Goal: Task Accomplishment & Management: Use online tool/utility

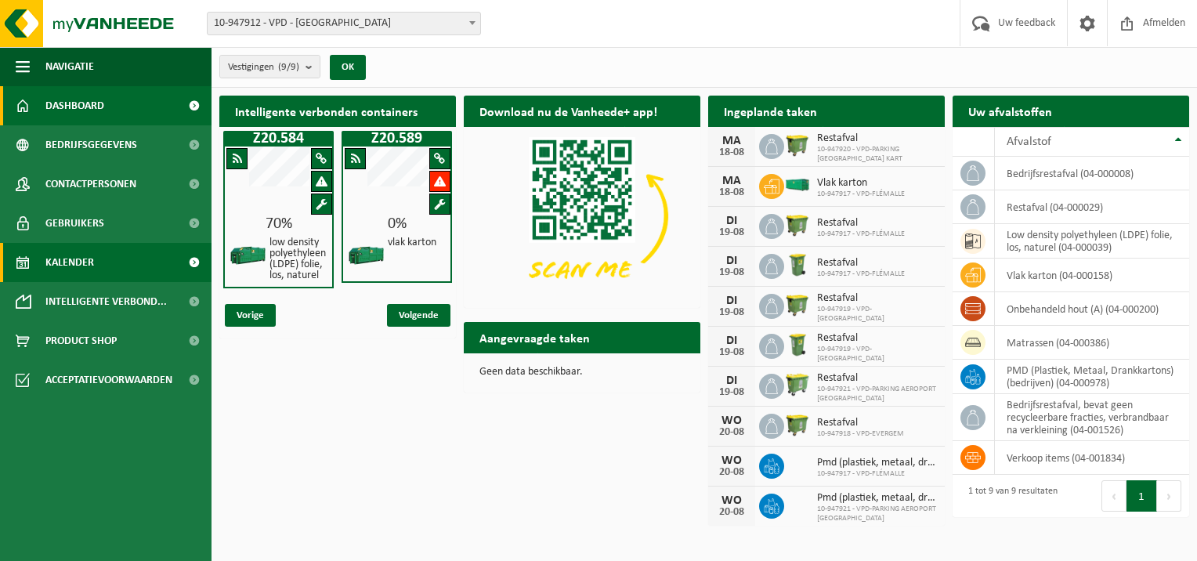
click at [90, 264] on span "Kalender" at bounding box center [69, 262] width 49 height 39
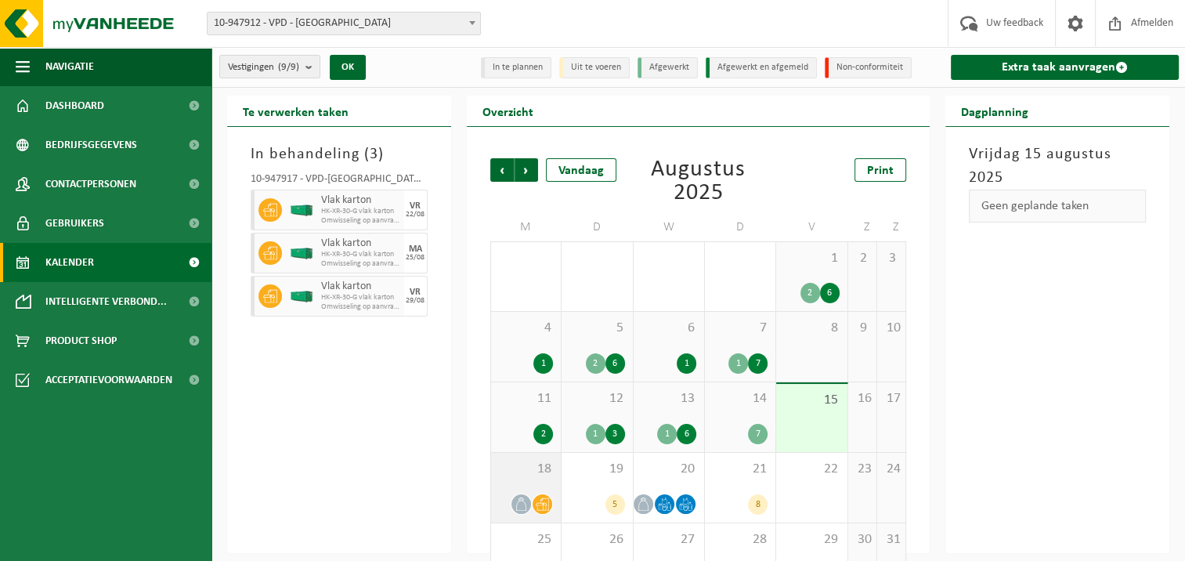
click at [520, 495] on span at bounding box center [522, 504] width 20 height 20
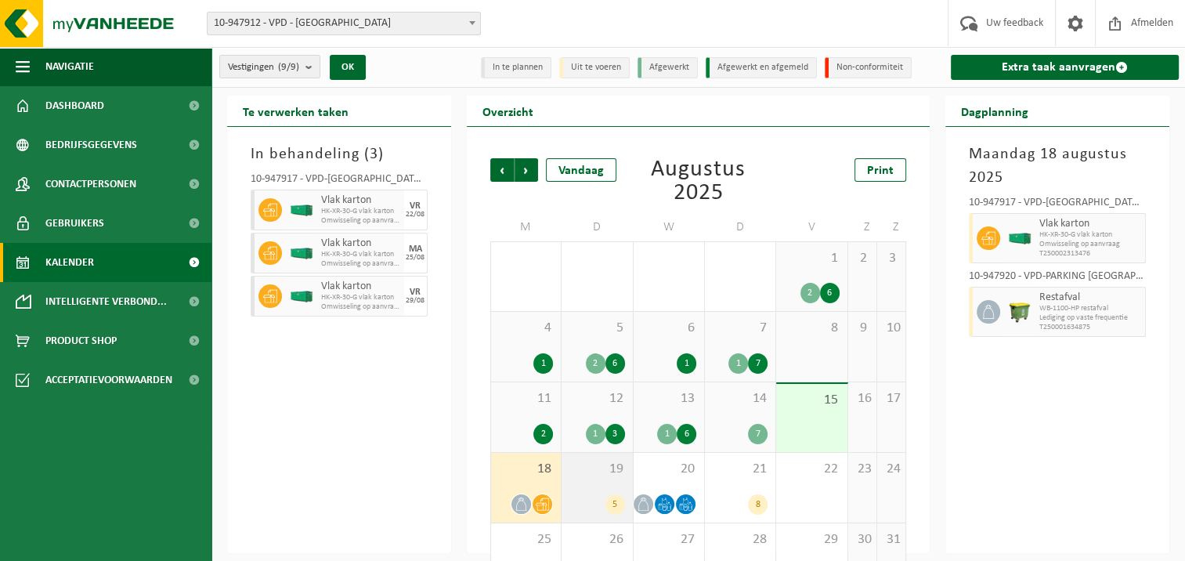
click at [584, 489] on div "19 5" at bounding box center [597, 488] width 71 height 70
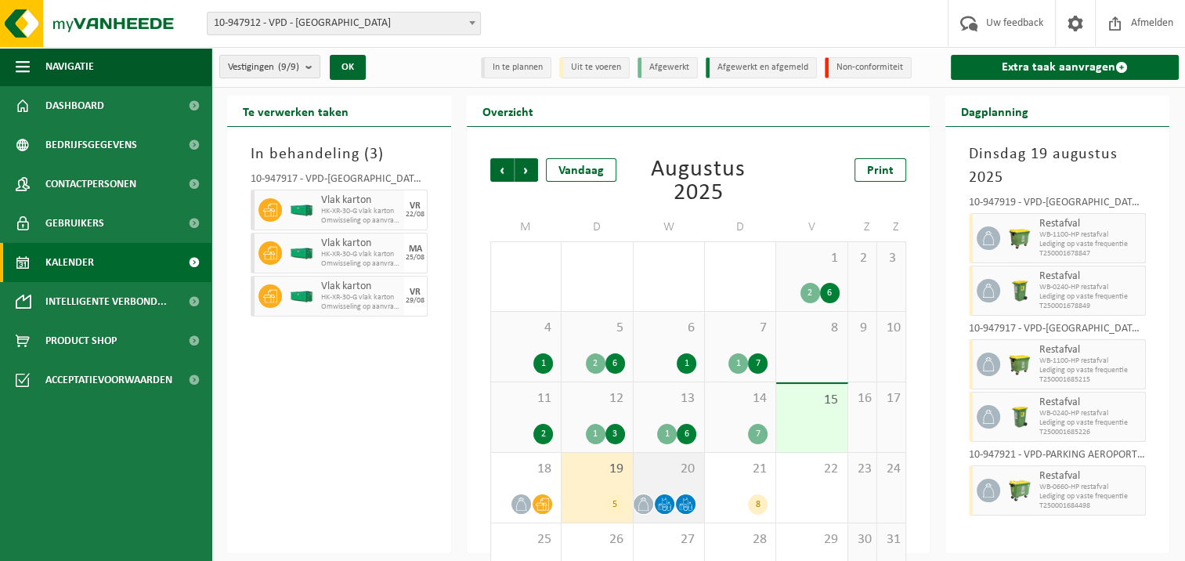
click at [671, 494] on div at bounding box center [669, 504] width 55 height 21
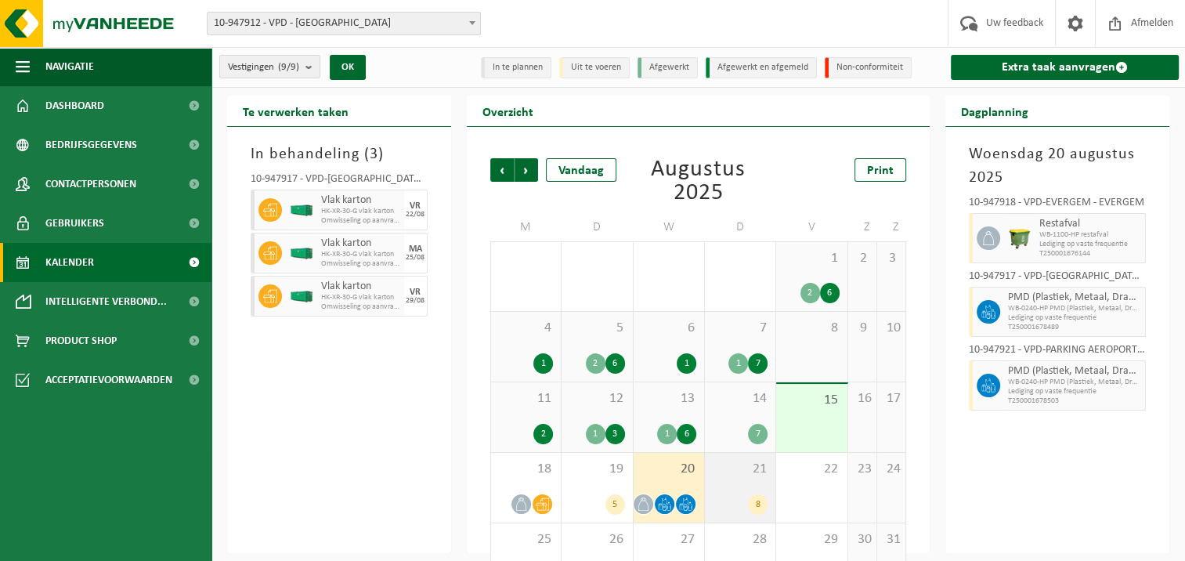
click at [752, 475] on span "21" at bounding box center [740, 469] width 55 height 17
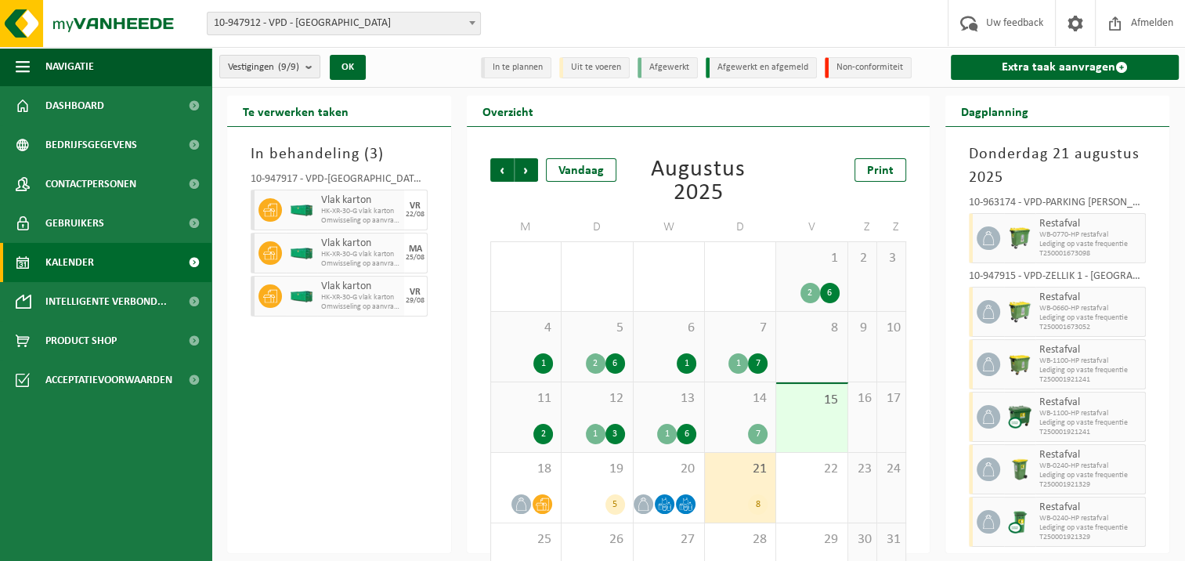
click at [530, 365] on div "1" at bounding box center [526, 363] width 54 height 20
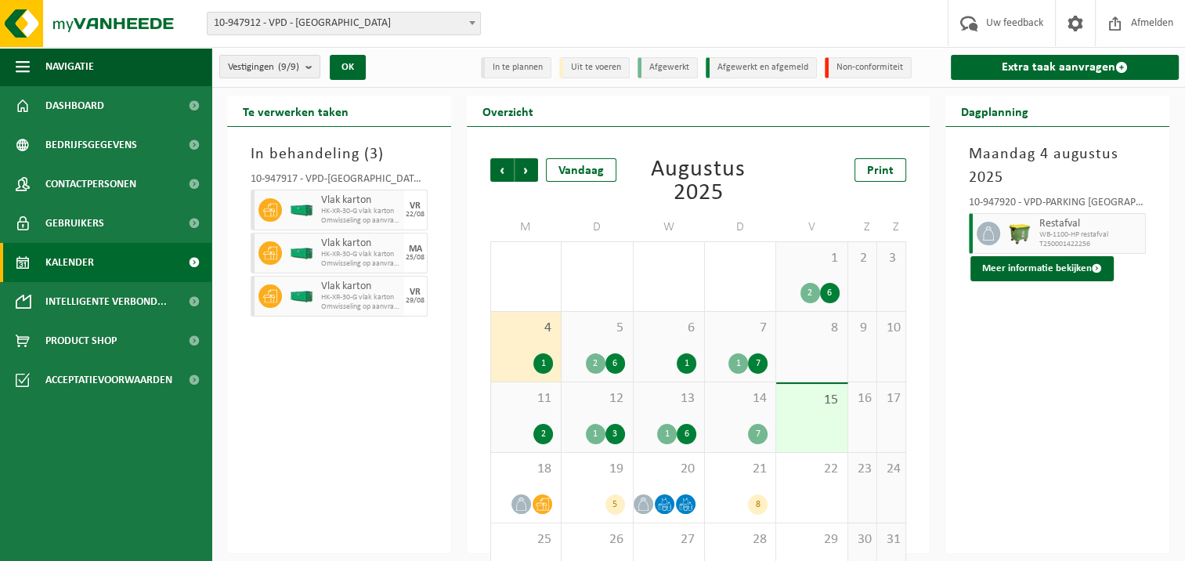
click at [589, 365] on div "2" at bounding box center [596, 363] width 20 height 20
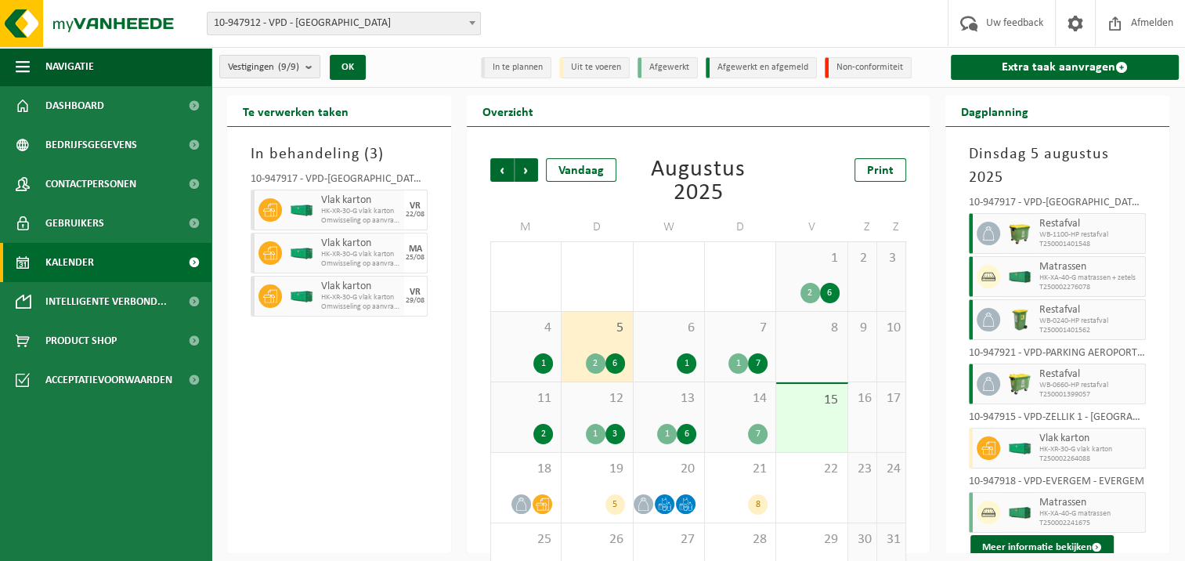
scroll to position [111, 0]
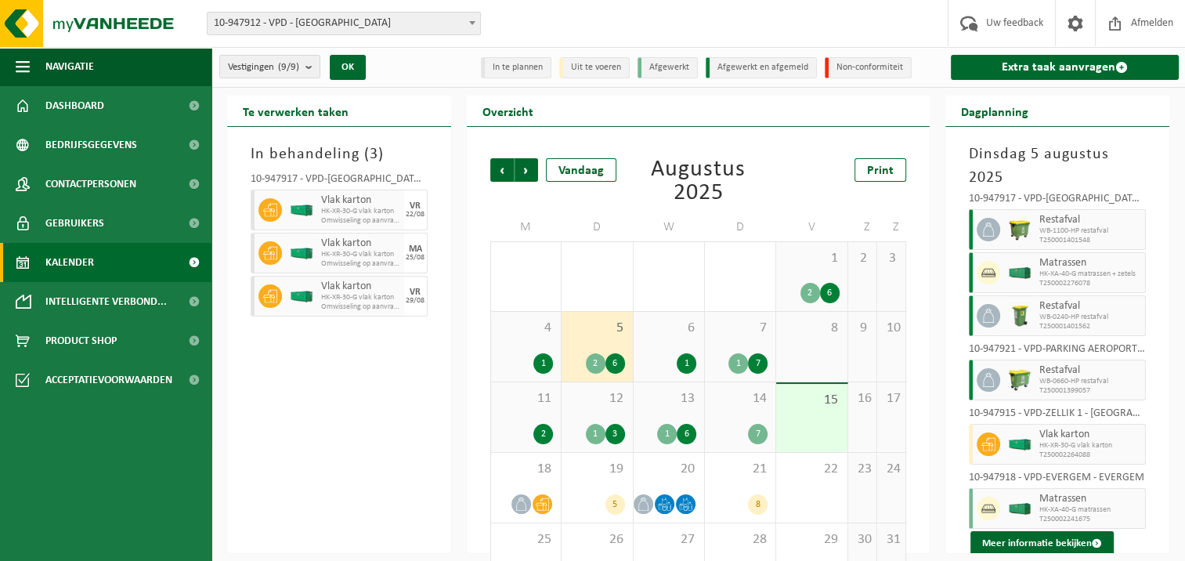
click at [681, 355] on div "1" at bounding box center [687, 363] width 20 height 20
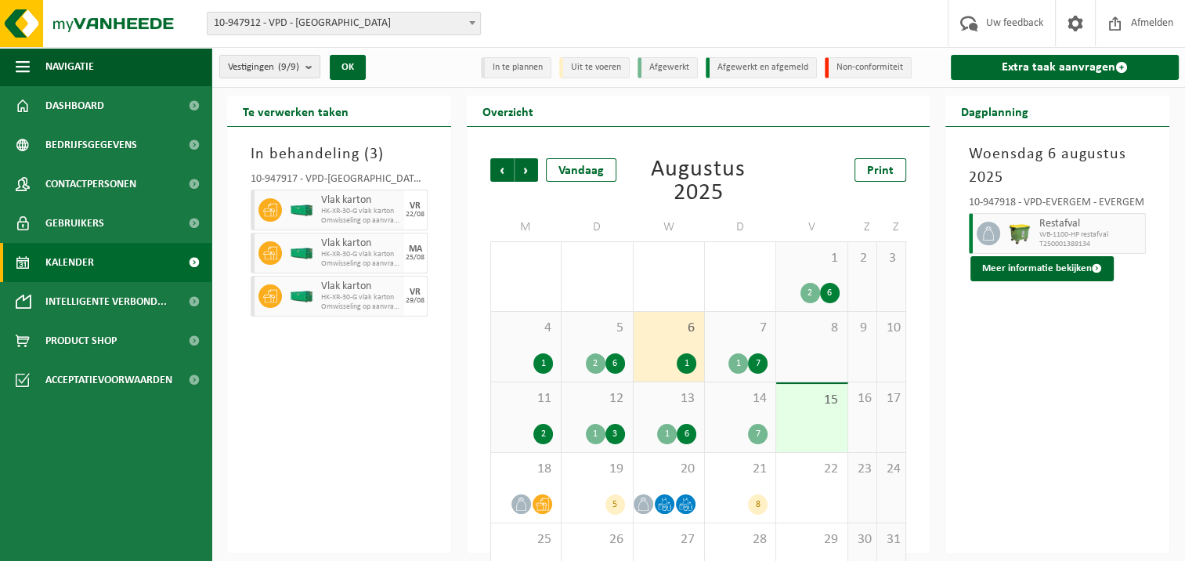
click at [740, 354] on div "1" at bounding box center [739, 363] width 20 height 20
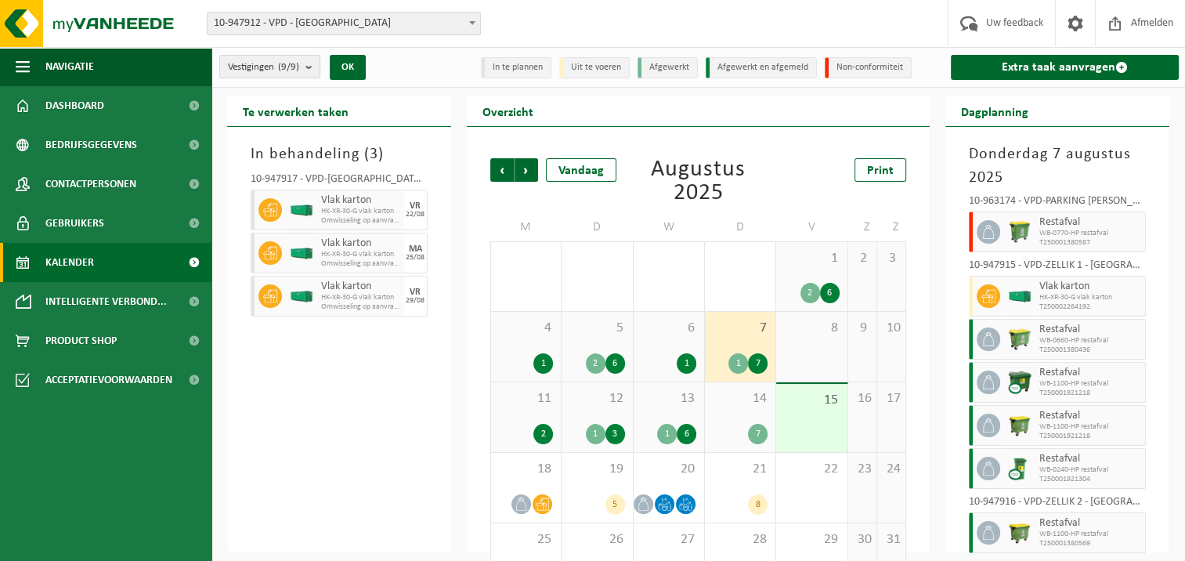
scroll to position [89, 0]
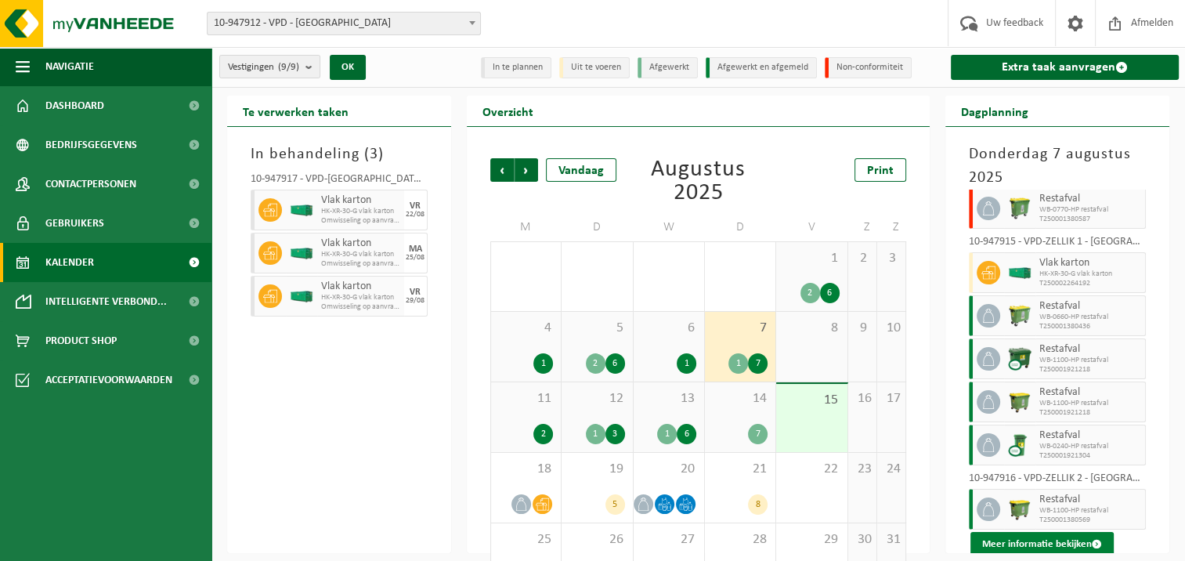
click at [1072, 541] on button "Meer informatie bekijken" at bounding box center [1042, 544] width 143 height 25
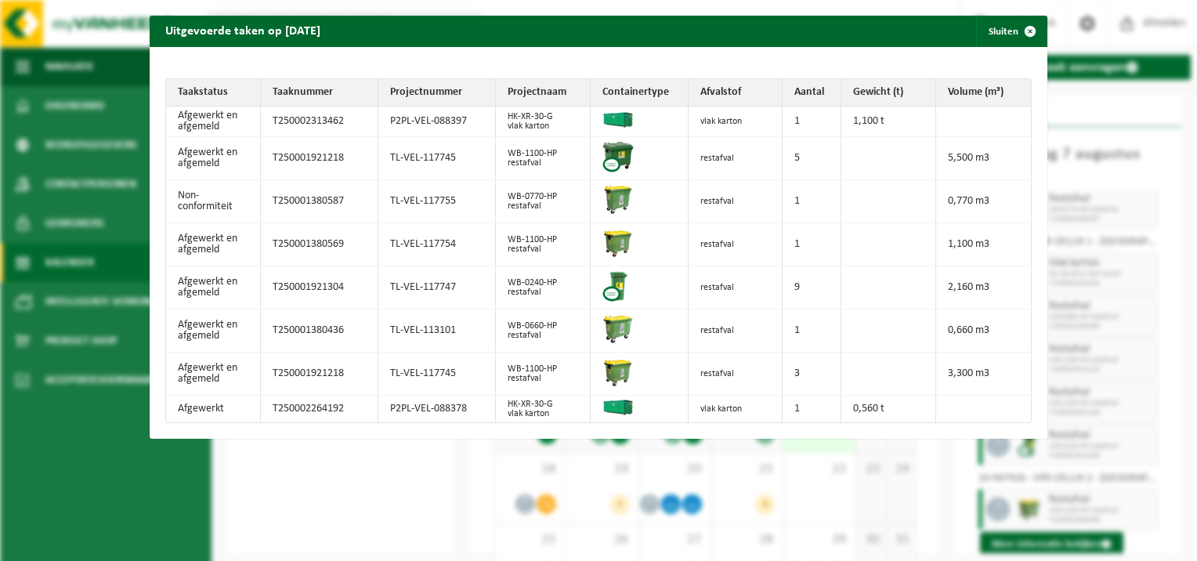
drag, startPoint x: 1159, startPoint y: 395, endPoint x: 1160, endPoint y: 412, distance: 17.3
click at [1160, 412] on div "Uitgevoerde taken op 2025-08-07 Sluiten Taakstatus Taaknummer Projectnummer Pro…" at bounding box center [598, 280] width 1197 height 561
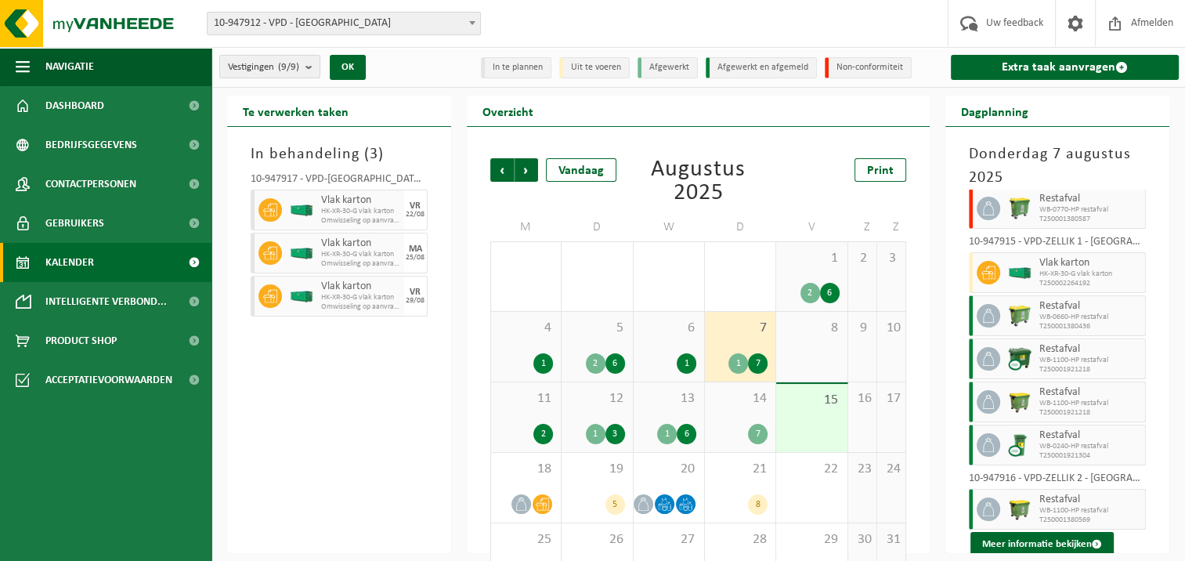
click at [806, 344] on div "8" at bounding box center [811, 347] width 71 height 70
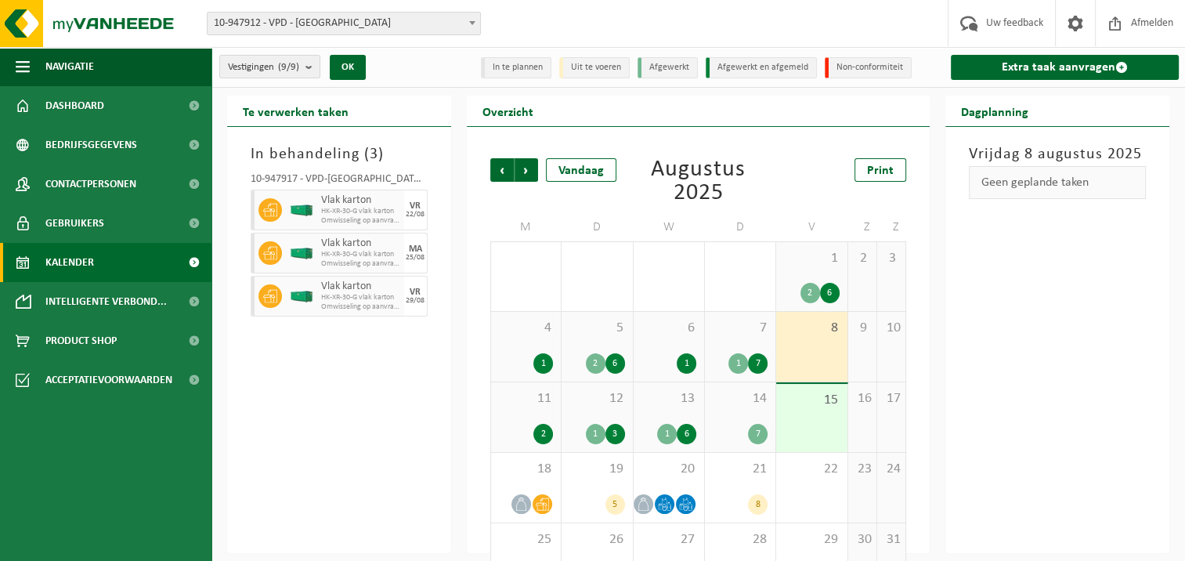
click at [525, 405] on span "11" at bounding box center [526, 398] width 54 height 17
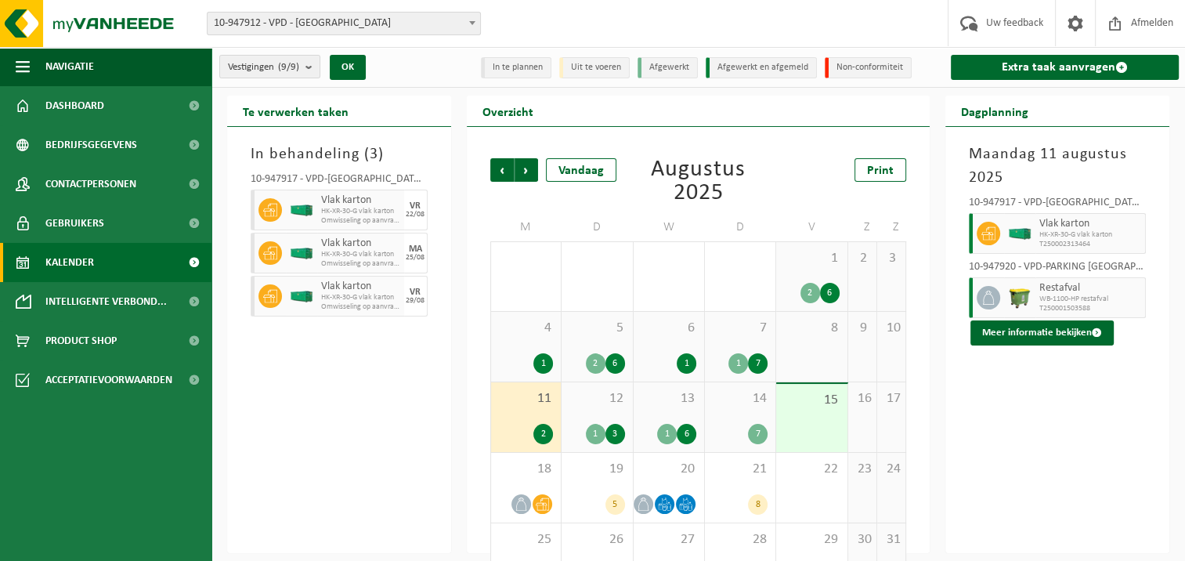
click at [608, 425] on div "3" at bounding box center [616, 434] width 20 height 20
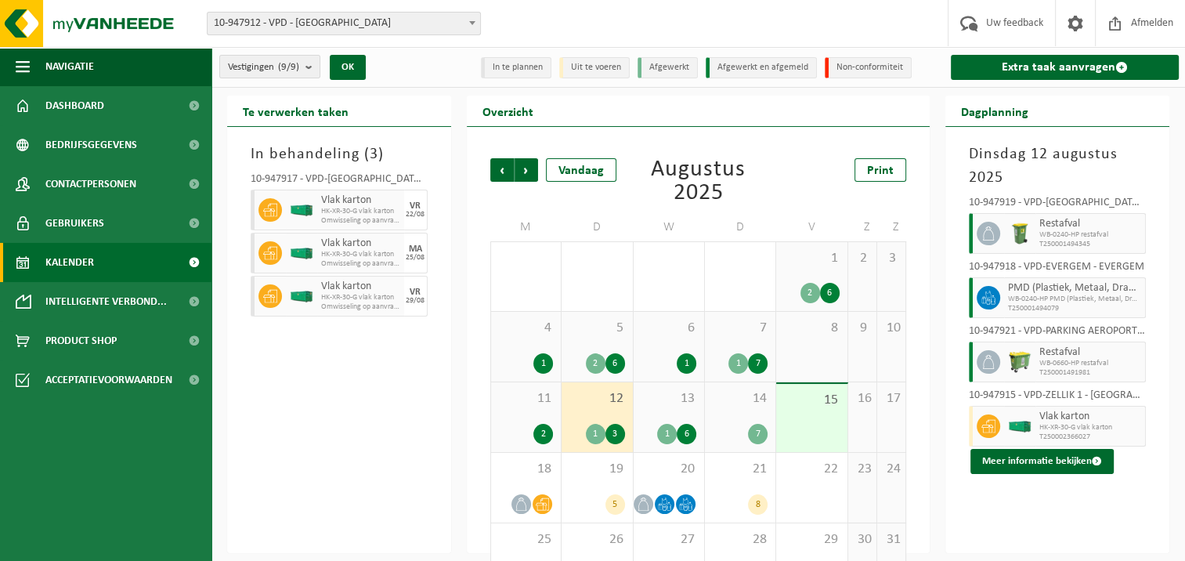
click at [1022, 425] on img at bounding box center [1020, 427] width 24 height 12
click at [686, 403] on span "13" at bounding box center [669, 398] width 55 height 17
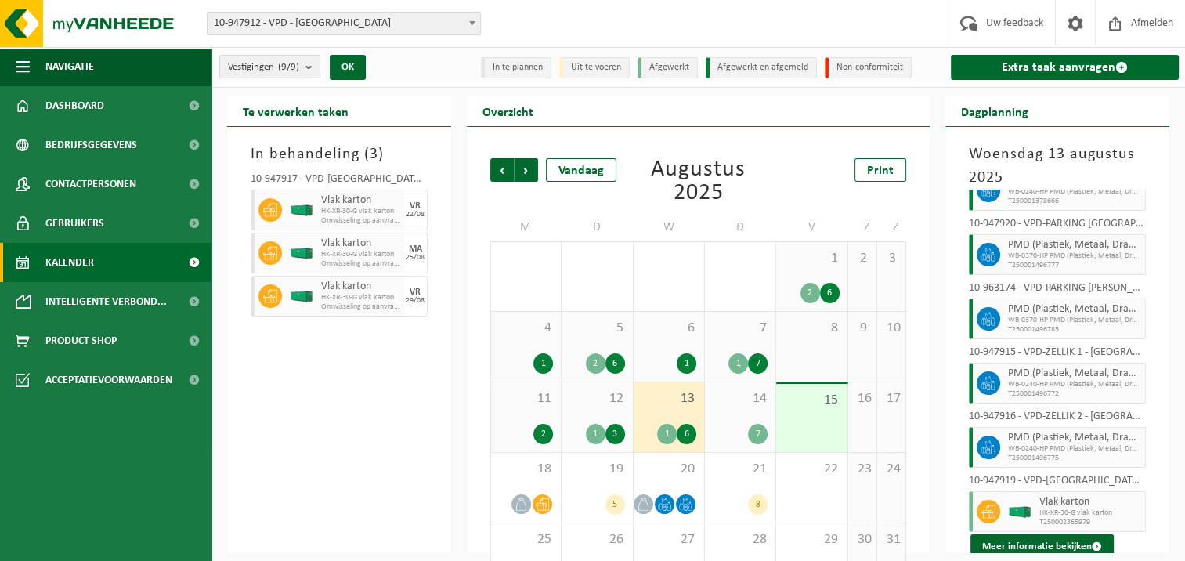
scroll to position [110, 0]
click at [735, 424] on div "7" at bounding box center [740, 434] width 55 height 20
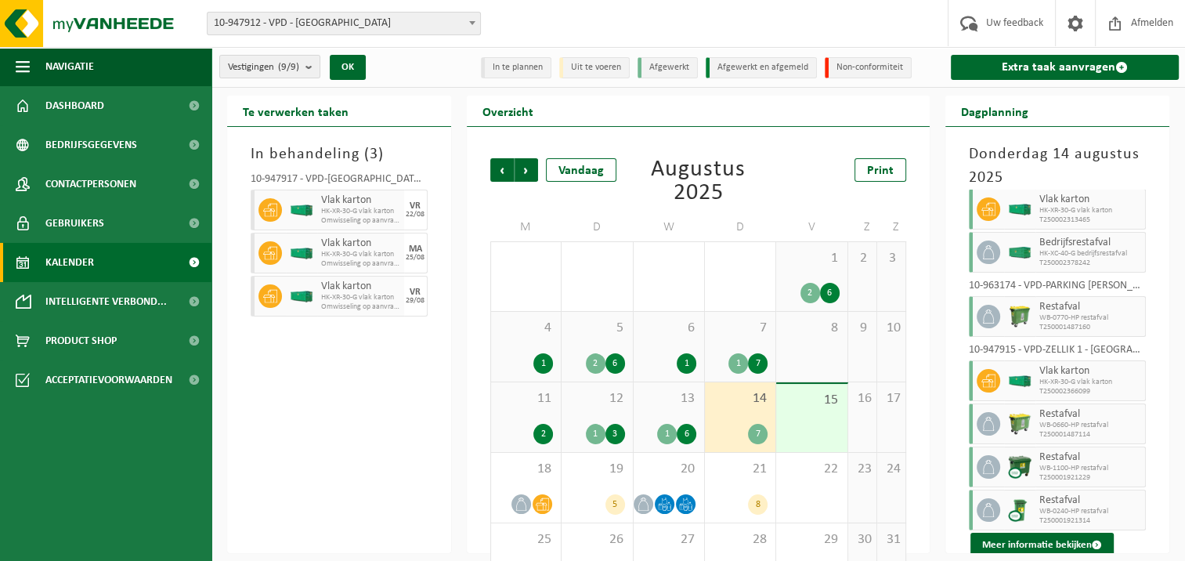
scroll to position [25, 0]
click at [821, 414] on div "15" at bounding box center [811, 418] width 71 height 68
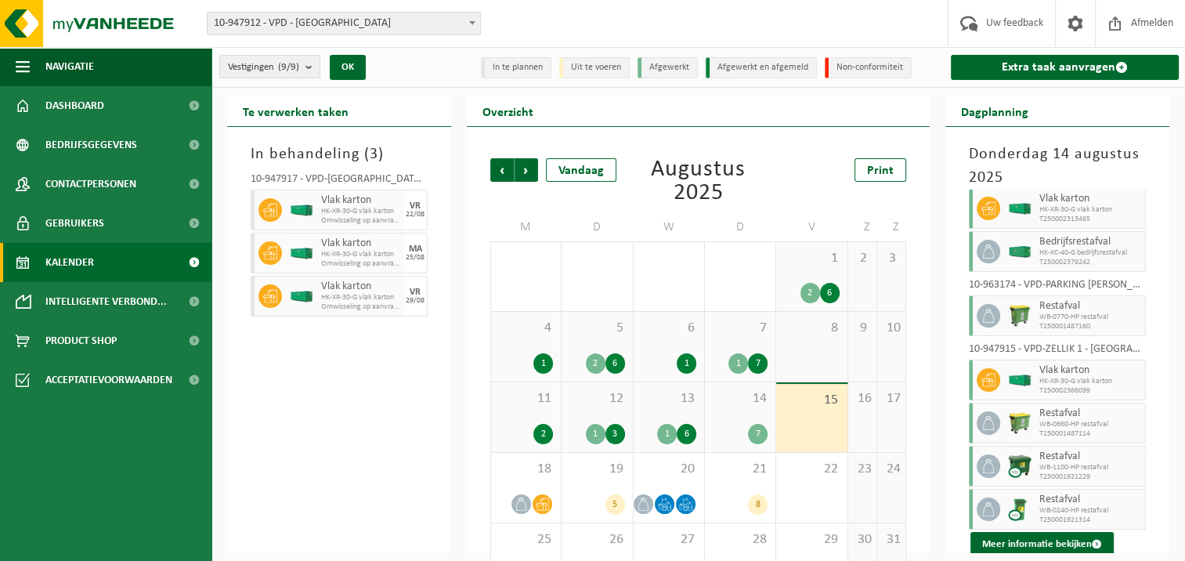
click at [821, 413] on div "15" at bounding box center [811, 418] width 71 height 68
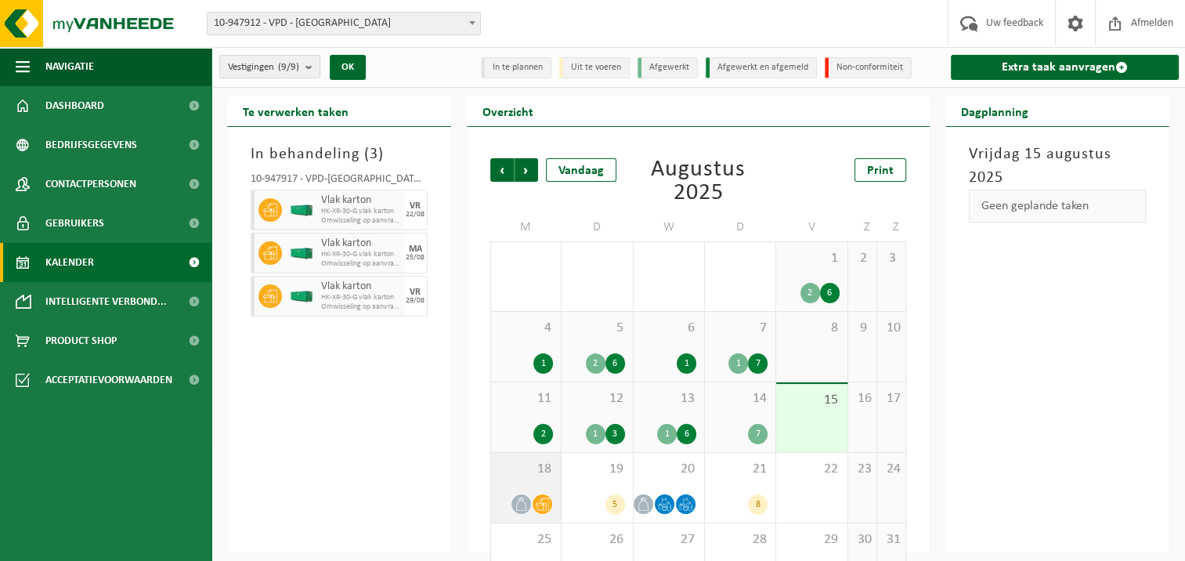
click at [520, 484] on div "18" at bounding box center [526, 488] width 70 height 70
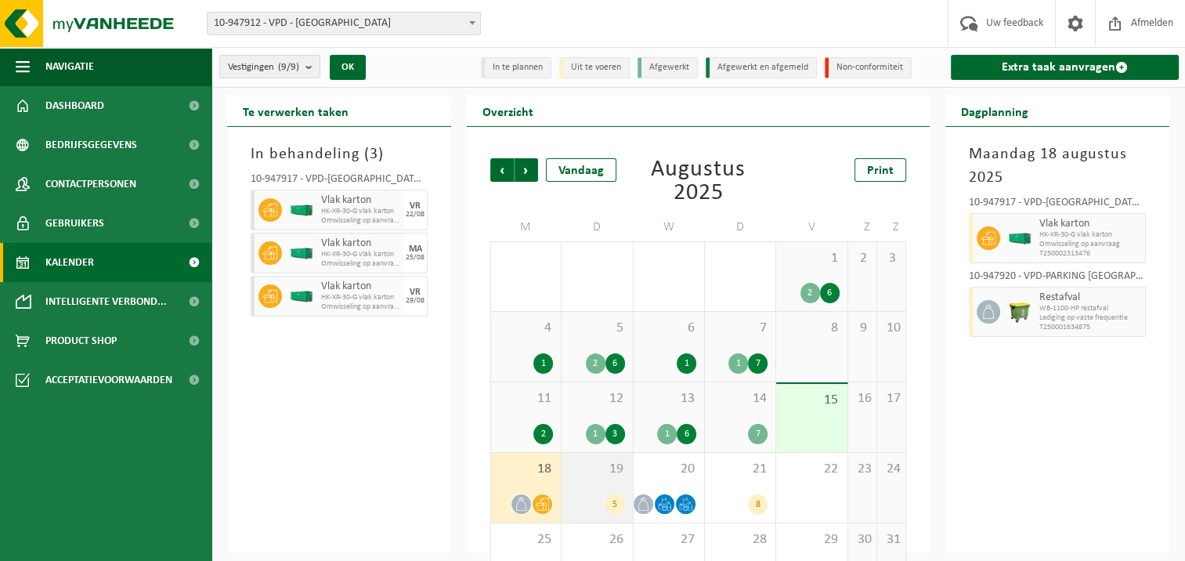
click at [600, 489] on div "19 5" at bounding box center [597, 488] width 71 height 70
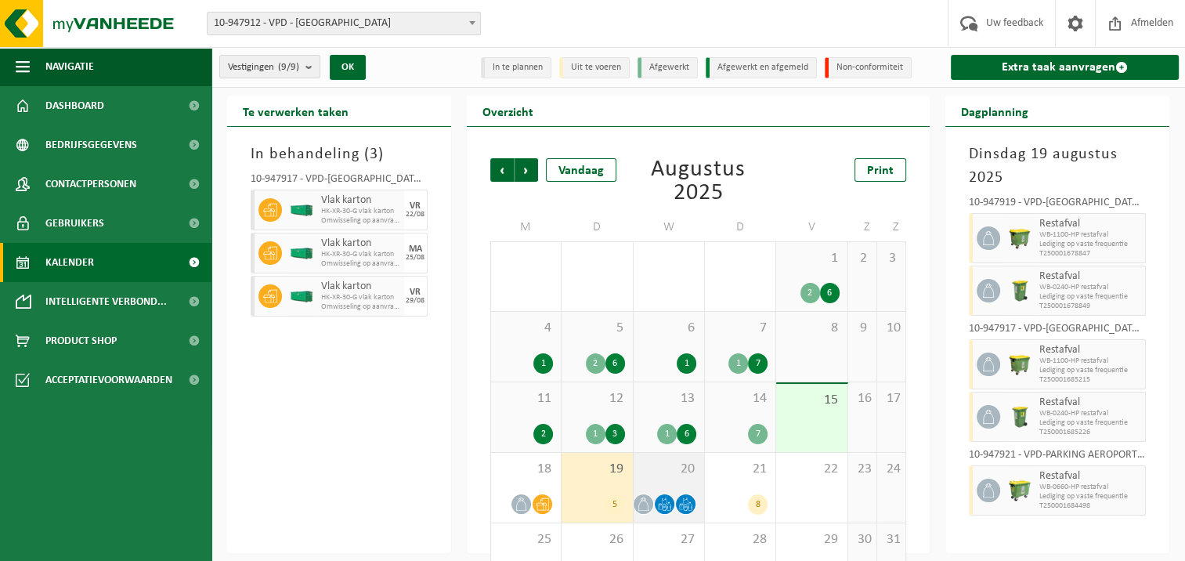
click at [652, 479] on div "20" at bounding box center [669, 488] width 71 height 70
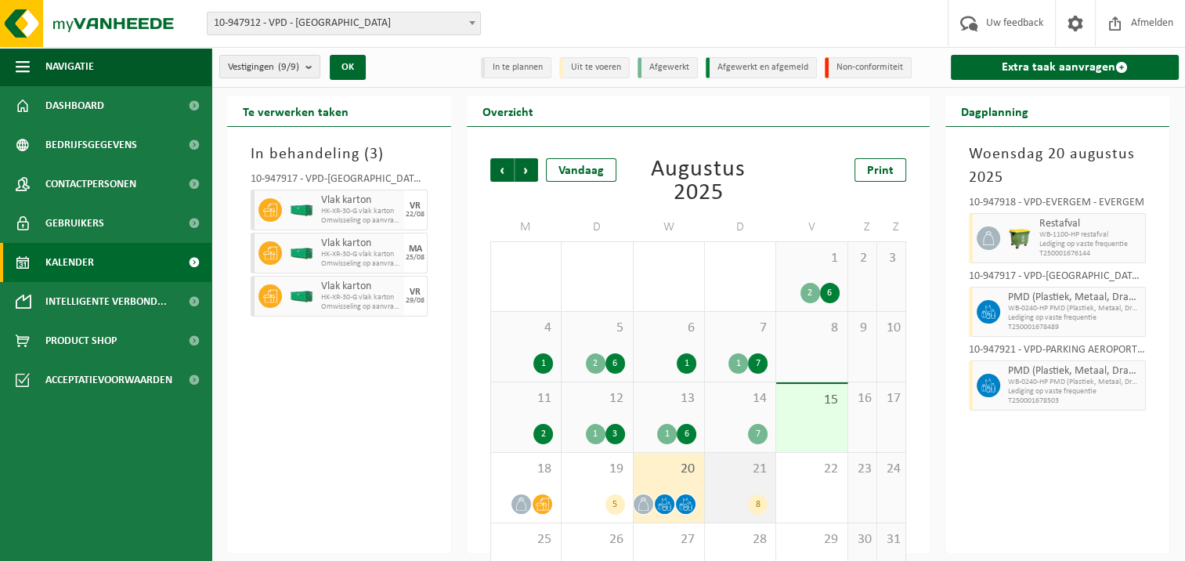
click at [733, 486] on div "21 8" at bounding box center [740, 488] width 71 height 70
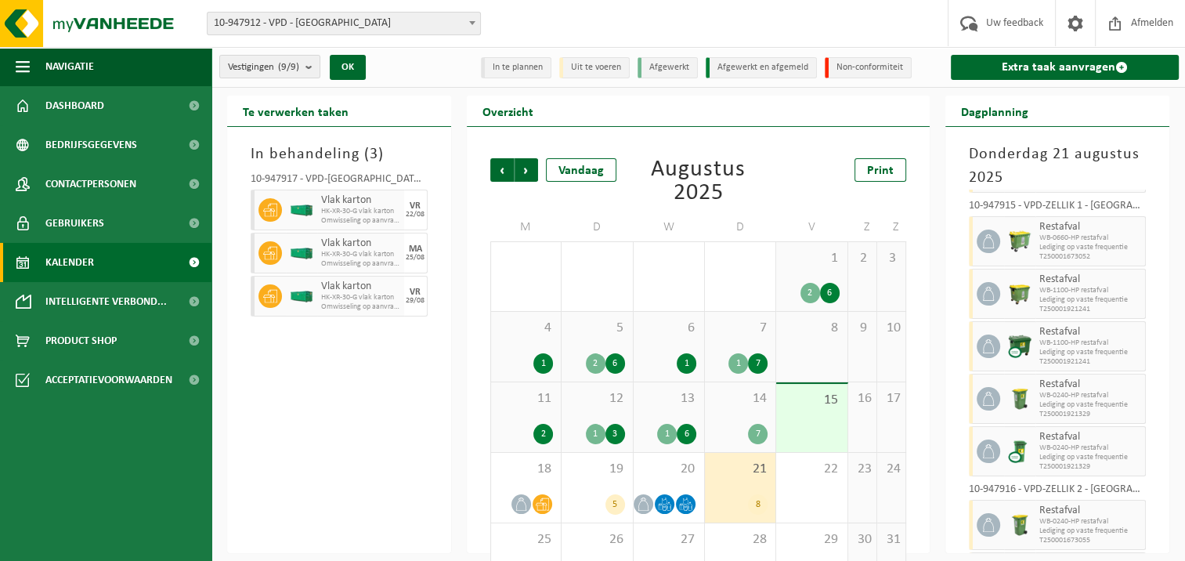
scroll to position [119, 0]
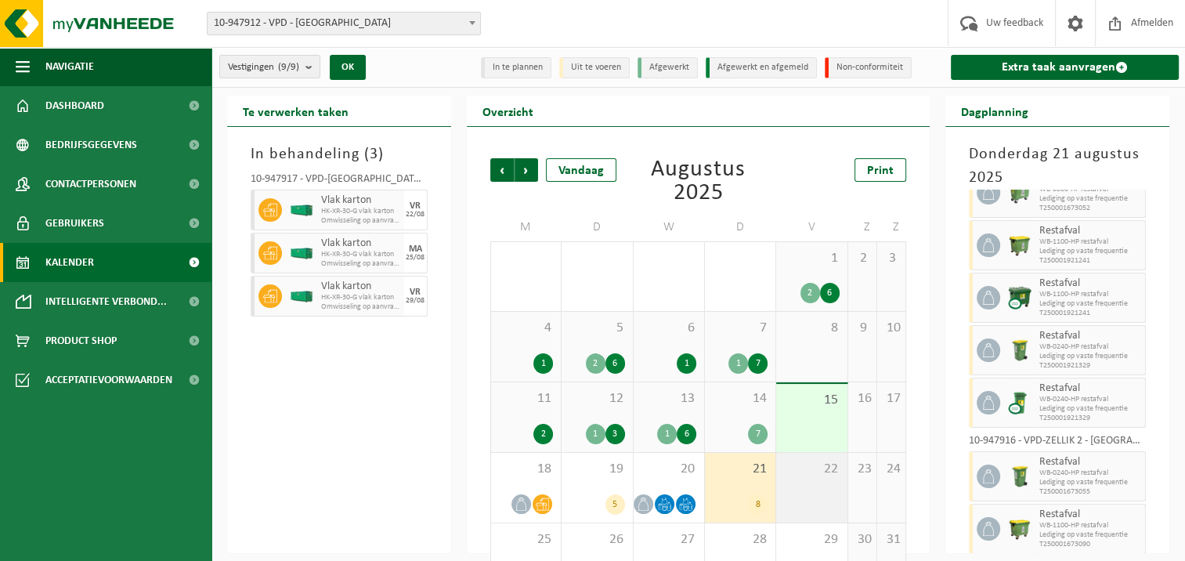
click at [821, 477] on div "22" at bounding box center [811, 488] width 71 height 70
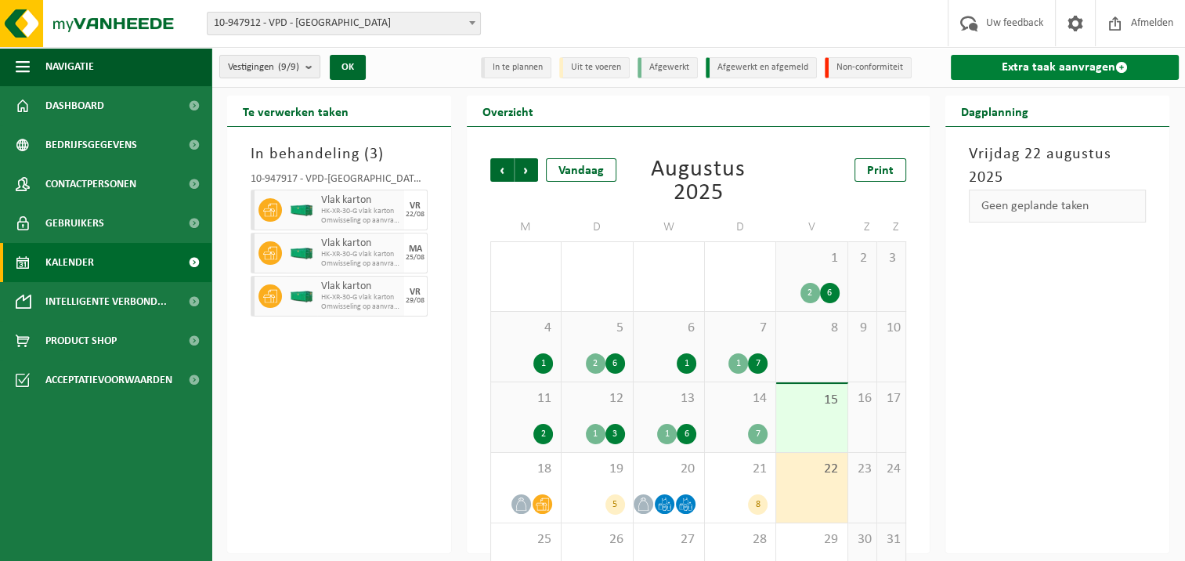
click at [1071, 62] on link "Extra taak aanvragen" at bounding box center [1065, 67] width 228 height 25
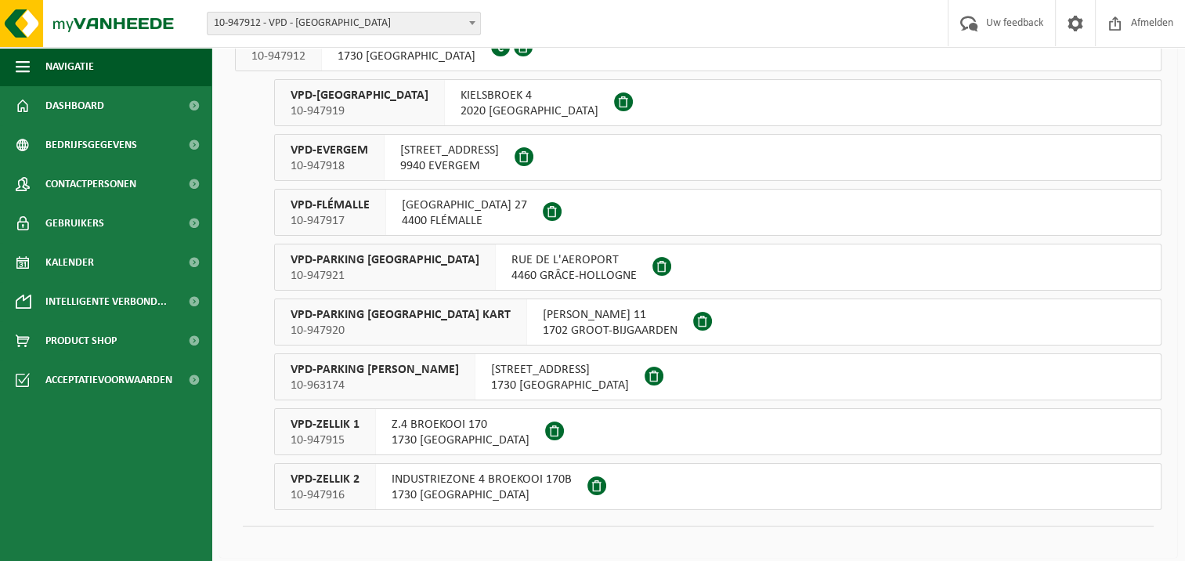
scroll to position [141, 0]
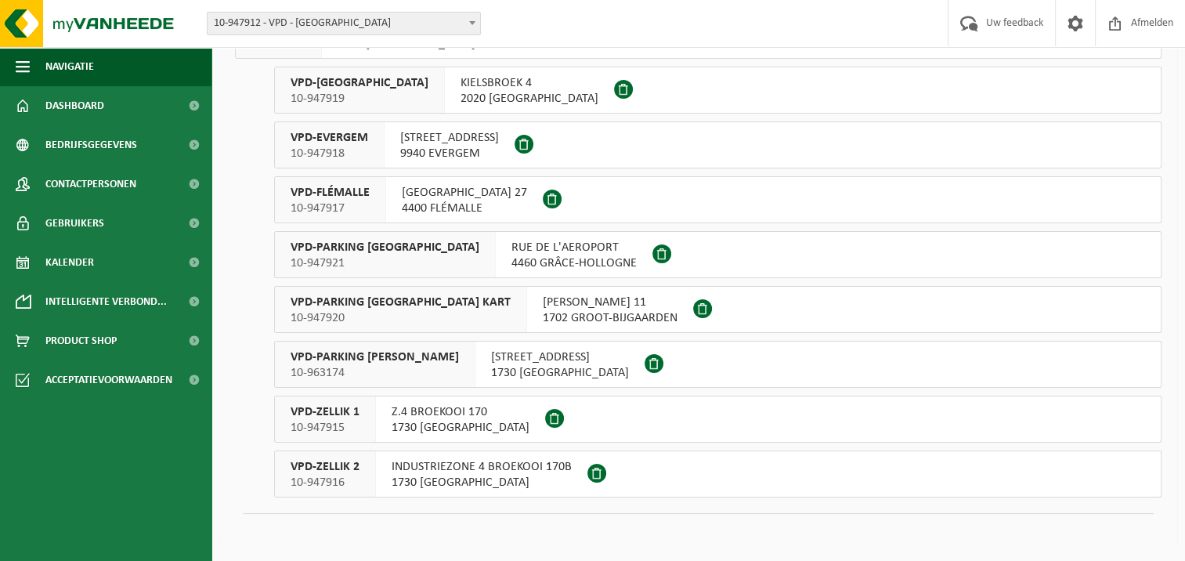
click at [351, 427] on span "10-947915" at bounding box center [325, 428] width 69 height 16
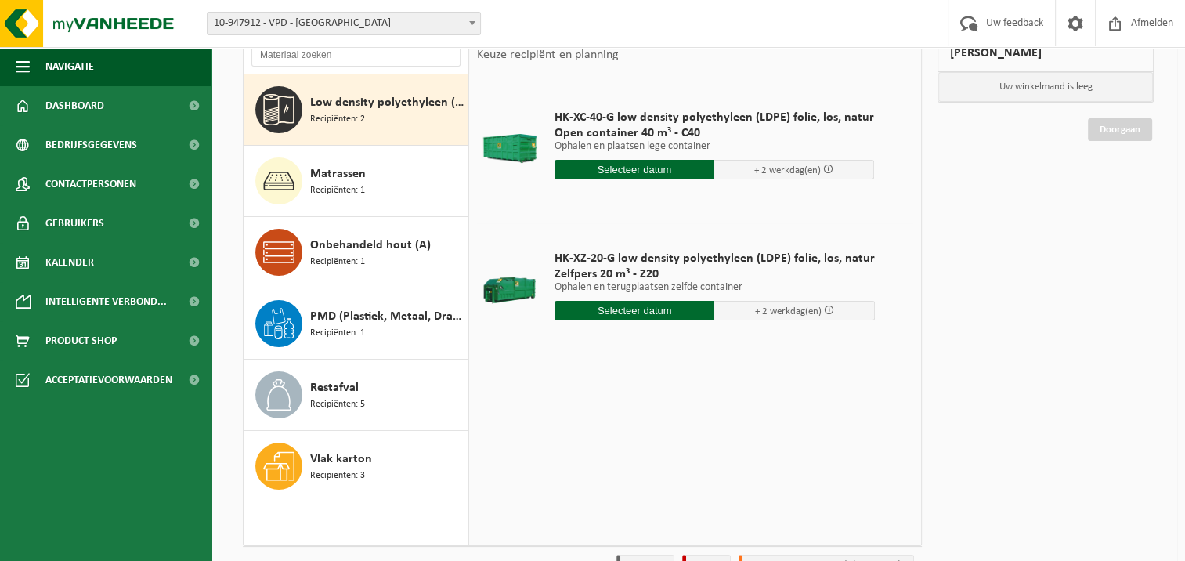
scroll to position [118, 0]
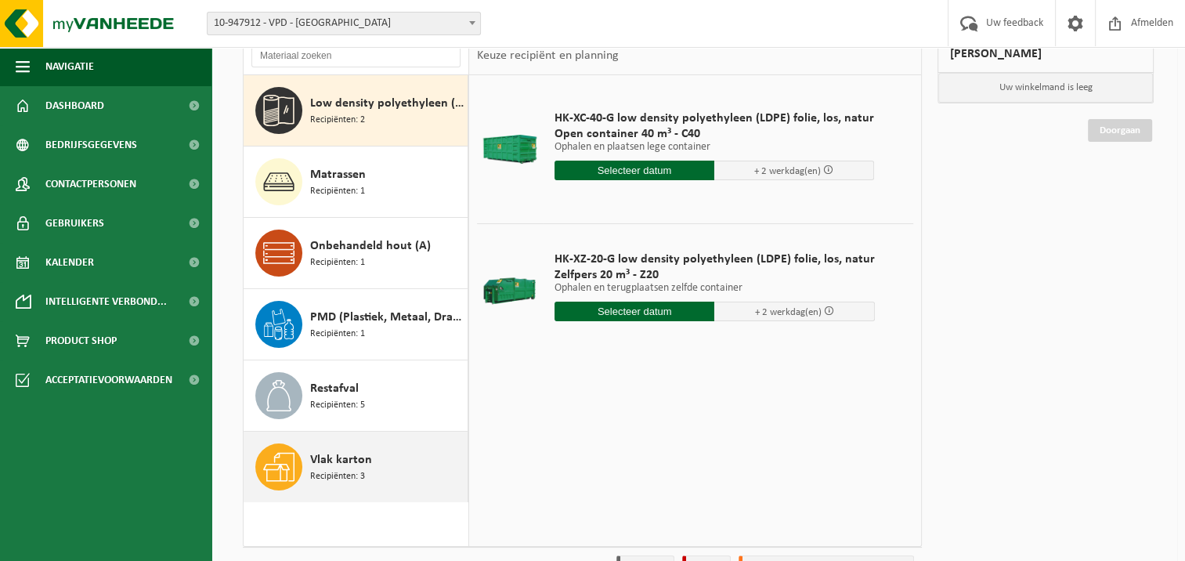
click at [346, 469] on span "Recipiënten: 3" at bounding box center [337, 476] width 55 height 15
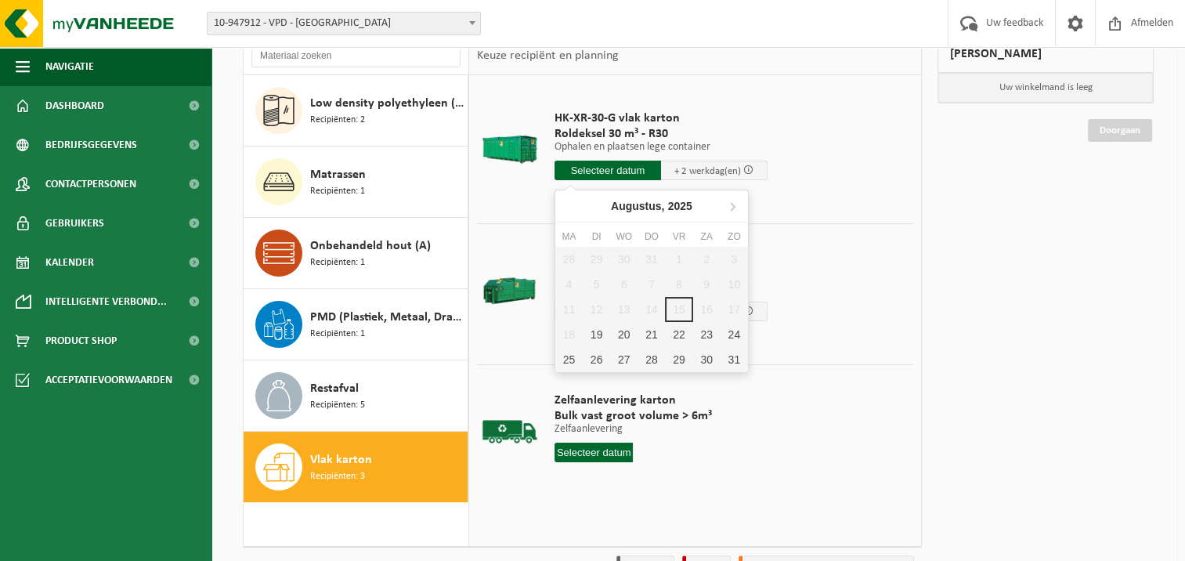
click at [602, 166] on input "text" at bounding box center [608, 171] width 107 height 20
click at [595, 335] on div "19" at bounding box center [596, 334] width 27 height 25
type input "Van 2025-08-19"
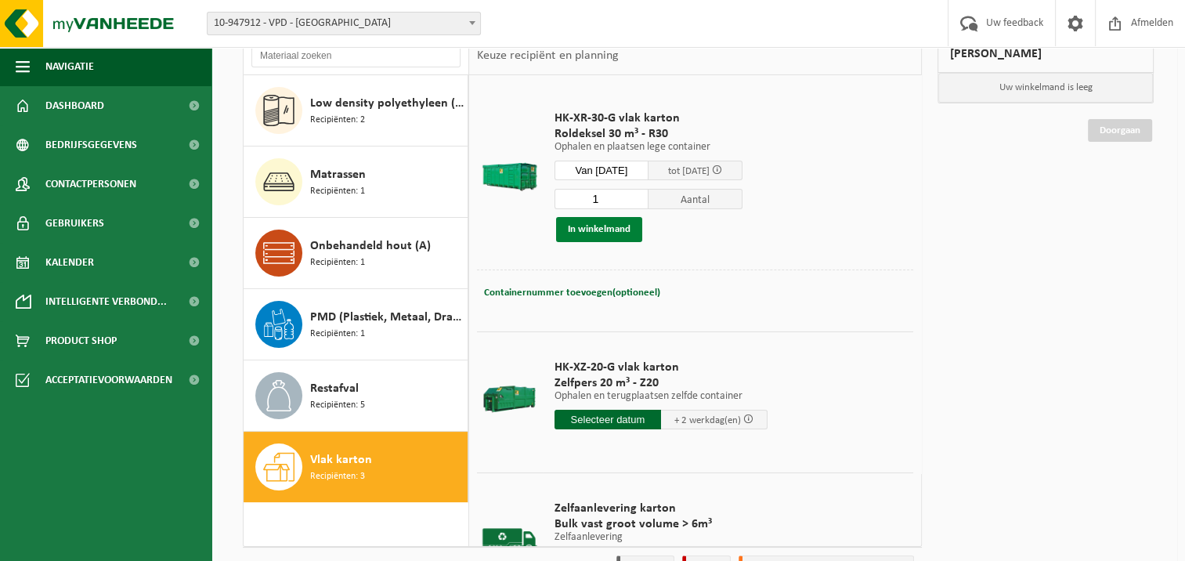
click at [592, 227] on button "In winkelmand" at bounding box center [599, 229] width 86 height 25
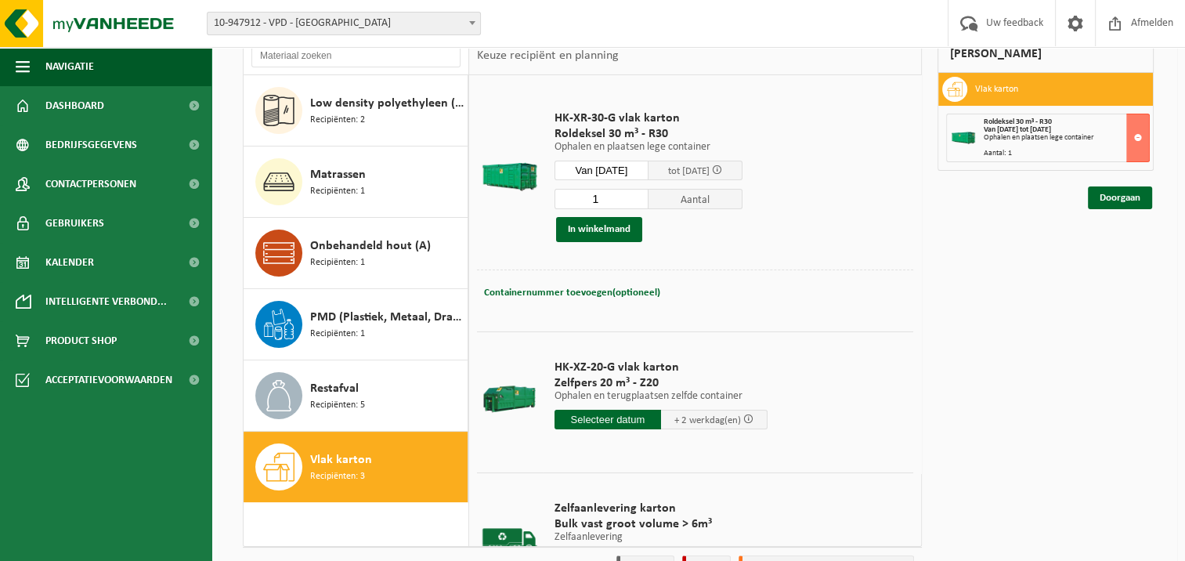
click at [347, 465] on span "Vlak karton" at bounding box center [341, 459] width 62 height 19
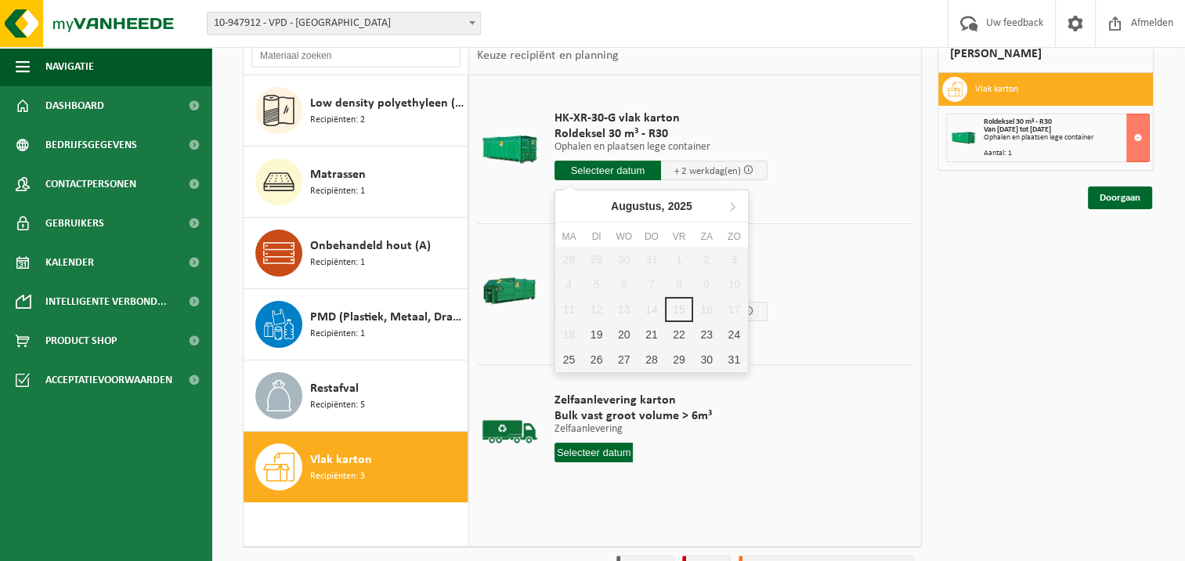
click at [607, 172] on input "text" at bounding box center [608, 171] width 107 height 20
click at [675, 333] on div "22" at bounding box center [678, 334] width 27 height 25
type input "Van 2025-08-22"
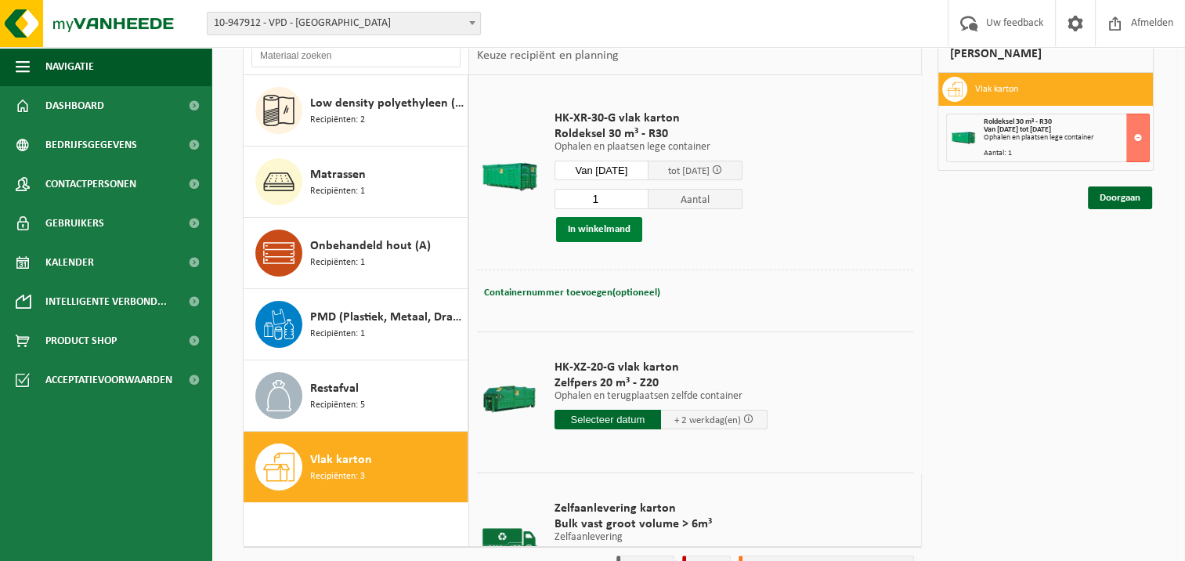
click at [608, 225] on button "In winkelmand" at bounding box center [599, 229] width 86 height 25
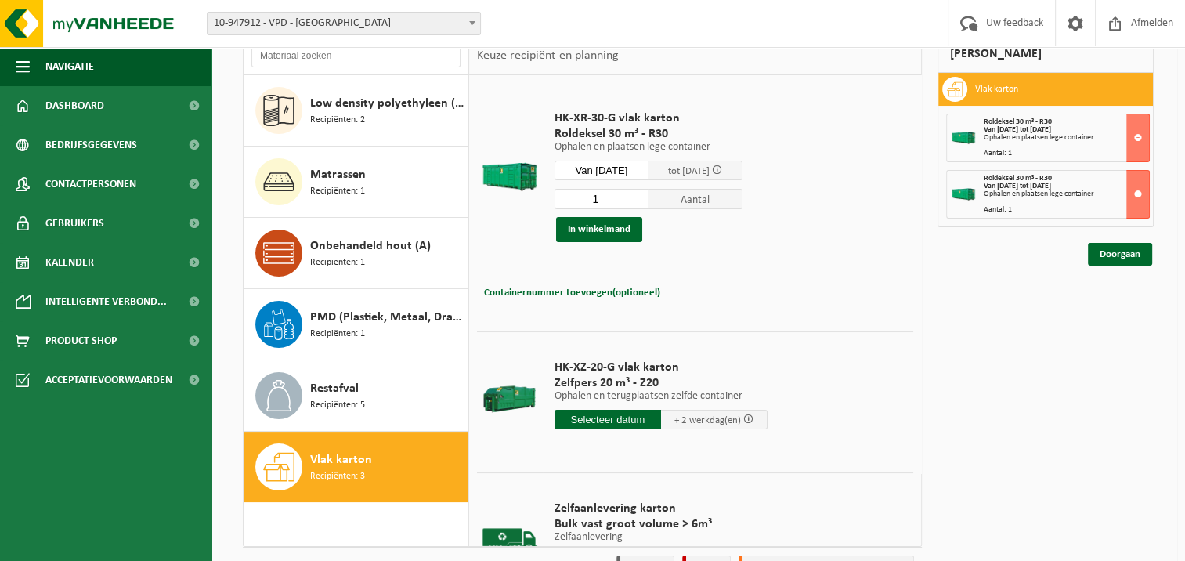
click at [355, 465] on span "Vlak karton" at bounding box center [341, 459] width 62 height 19
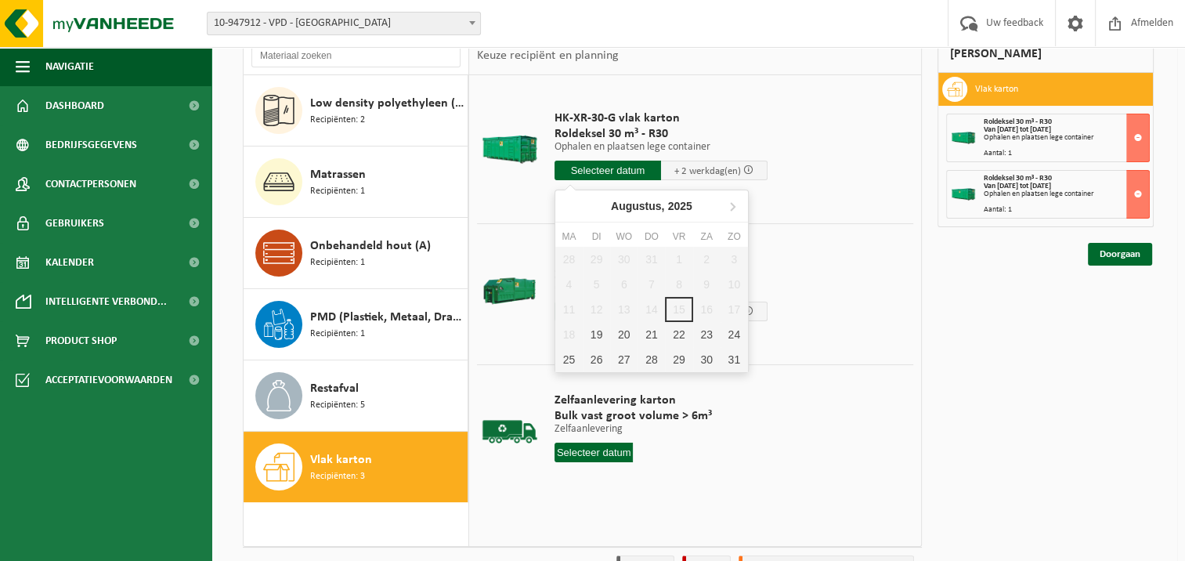
click at [606, 168] on input "text" at bounding box center [608, 171] width 107 height 20
click at [596, 354] on div "26" at bounding box center [596, 359] width 27 height 25
type input "Van 2025-08-26"
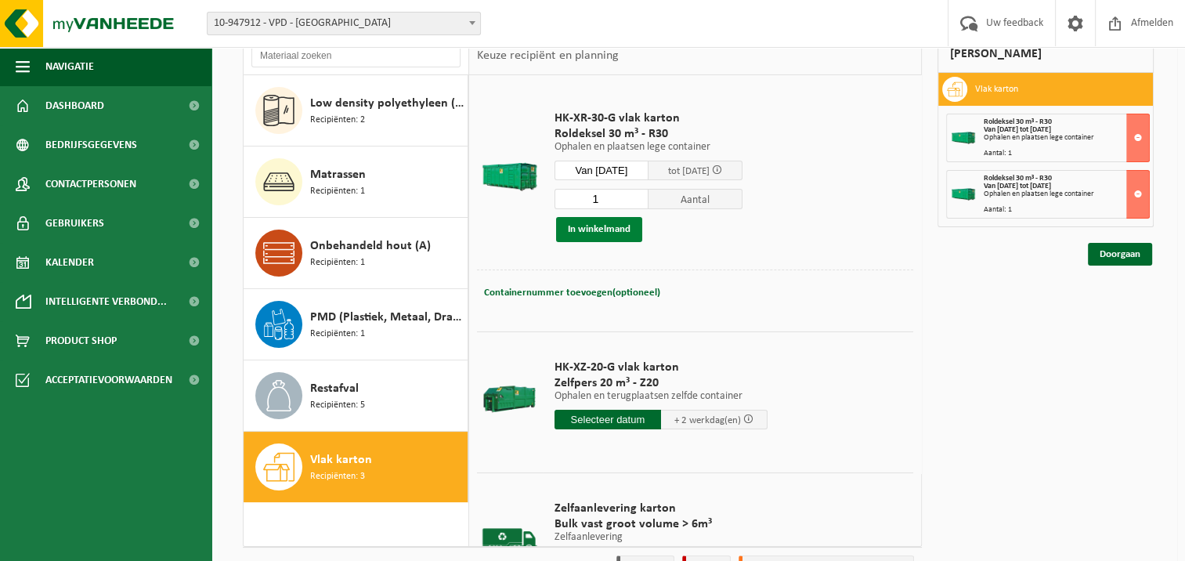
click at [599, 225] on button "In winkelmand" at bounding box center [599, 229] width 86 height 25
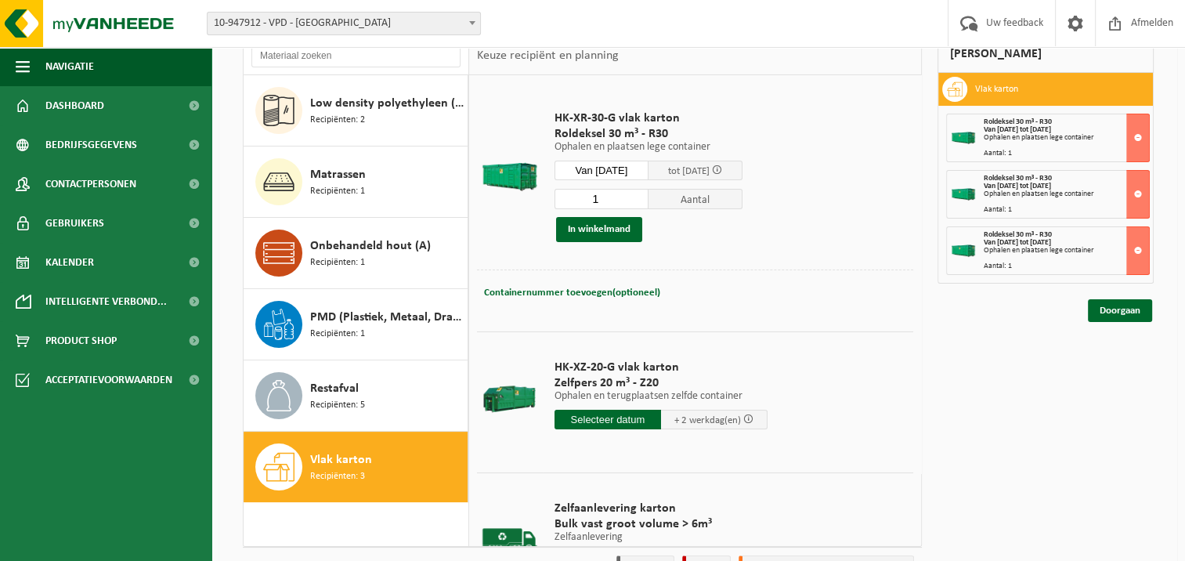
click at [382, 451] on div "Vlak karton Recipiënten: 3" at bounding box center [387, 466] width 154 height 47
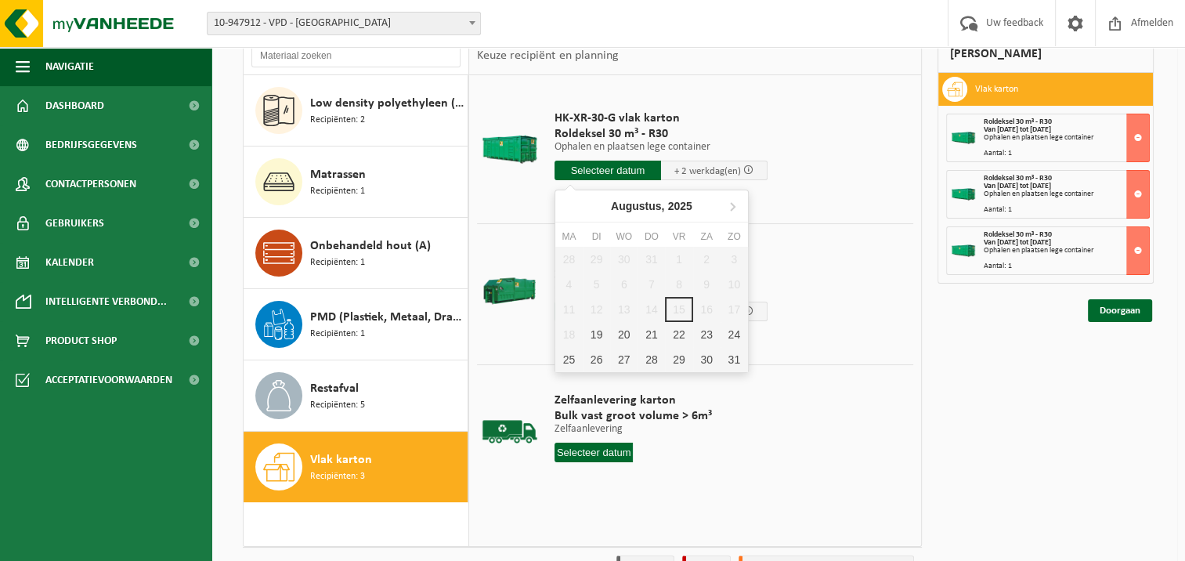
click at [595, 164] on input "text" at bounding box center [608, 171] width 107 height 20
click at [677, 355] on div "29" at bounding box center [678, 359] width 27 height 25
type input "Van 2025-08-29"
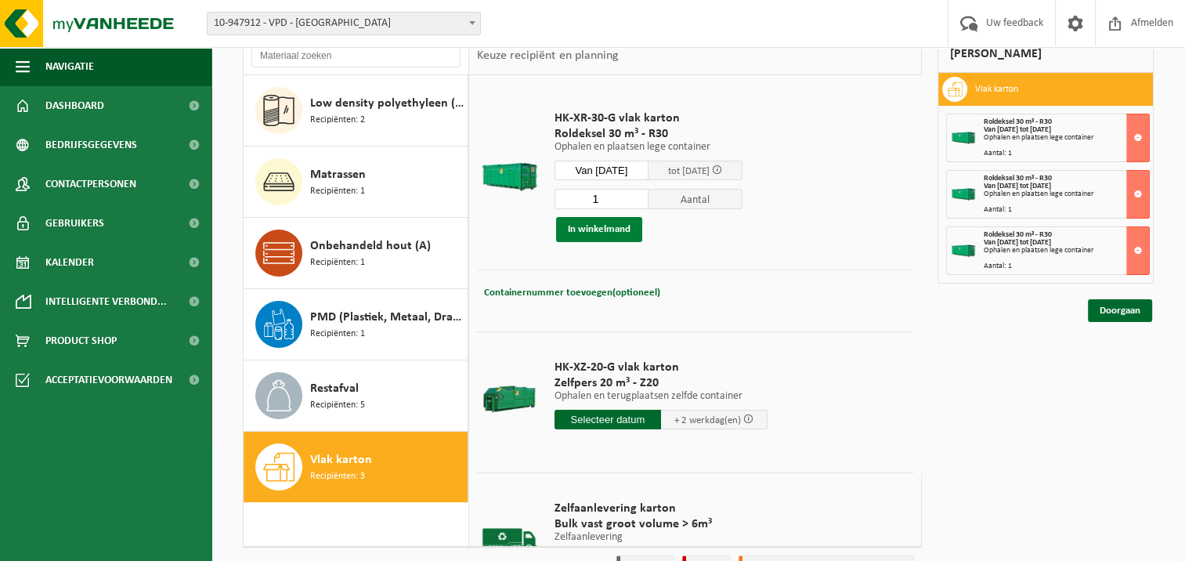
click at [584, 225] on button "In winkelmand" at bounding box center [599, 229] width 86 height 25
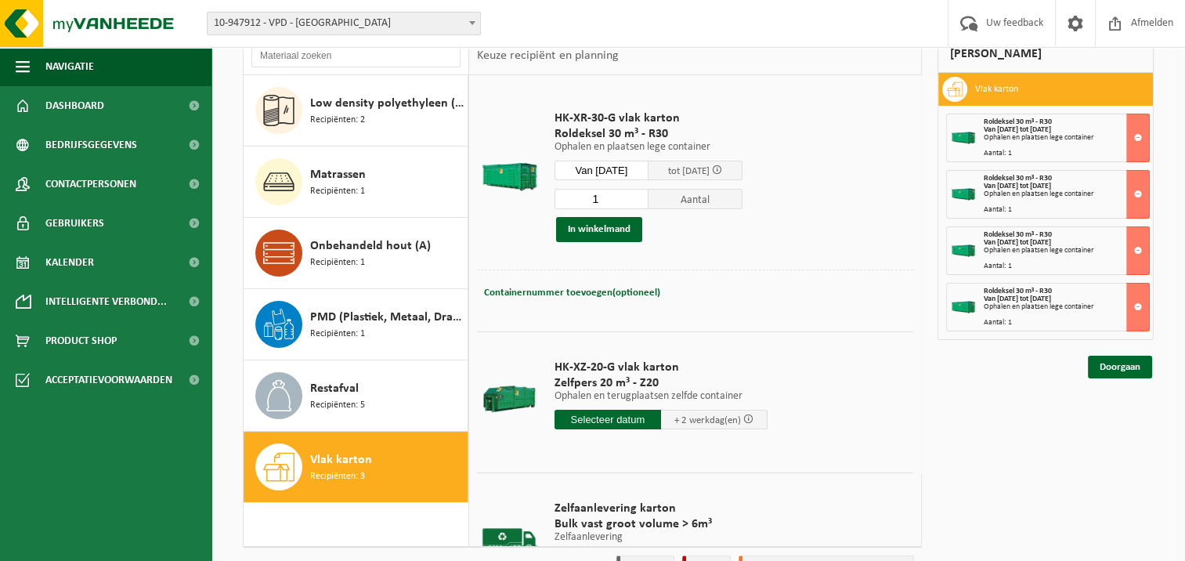
click at [328, 466] on span "Vlak karton" at bounding box center [341, 459] width 62 height 19
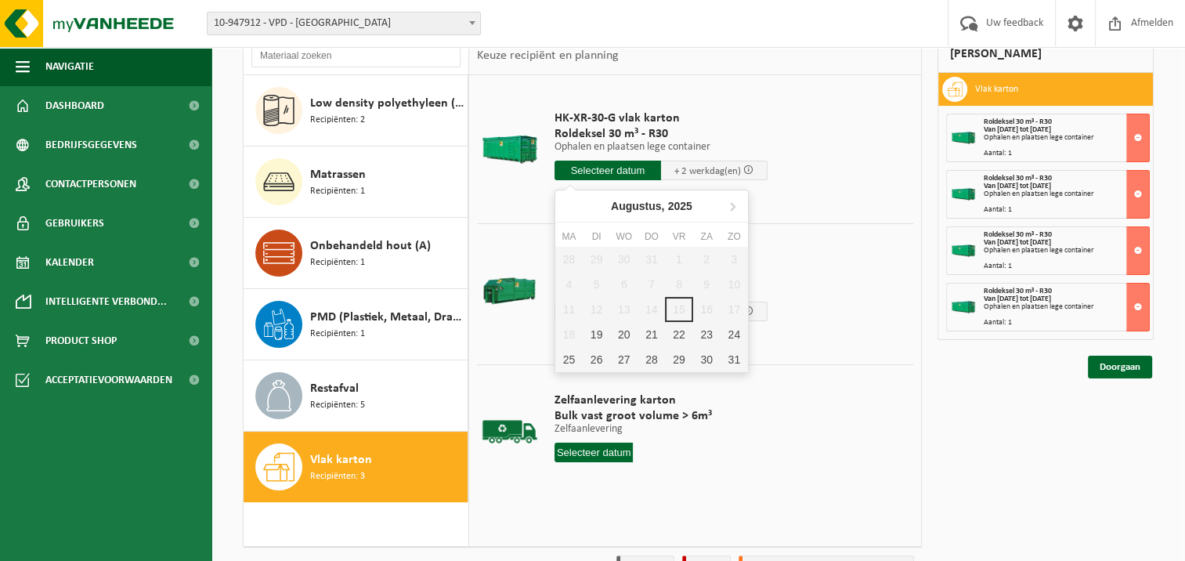
click at [605, 166] on input "text" at bounding box center [608, 171] width 107 height 20
click at [733, 203] on icon at bounding box center [732, 206] width 25 height 25
click at [596, 258] on div "2" at bounding box center [596, 259] width 27 height 25
type input "Van 2025-09-02"
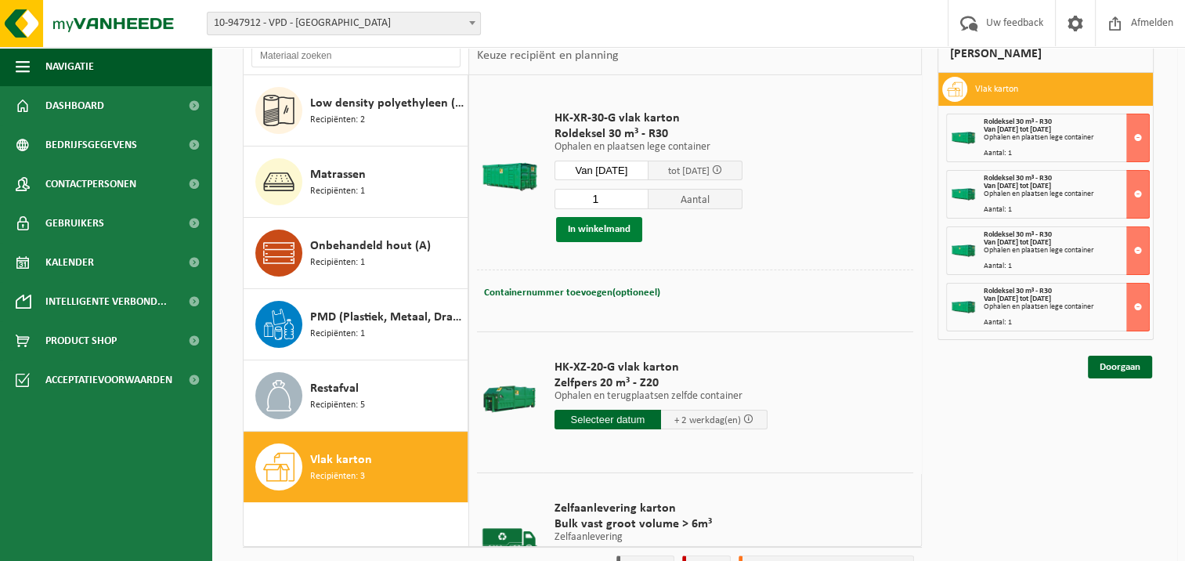
click at [590, 223] on button "In winkelmand" at bounding box center [599, 229] width 86 height 25
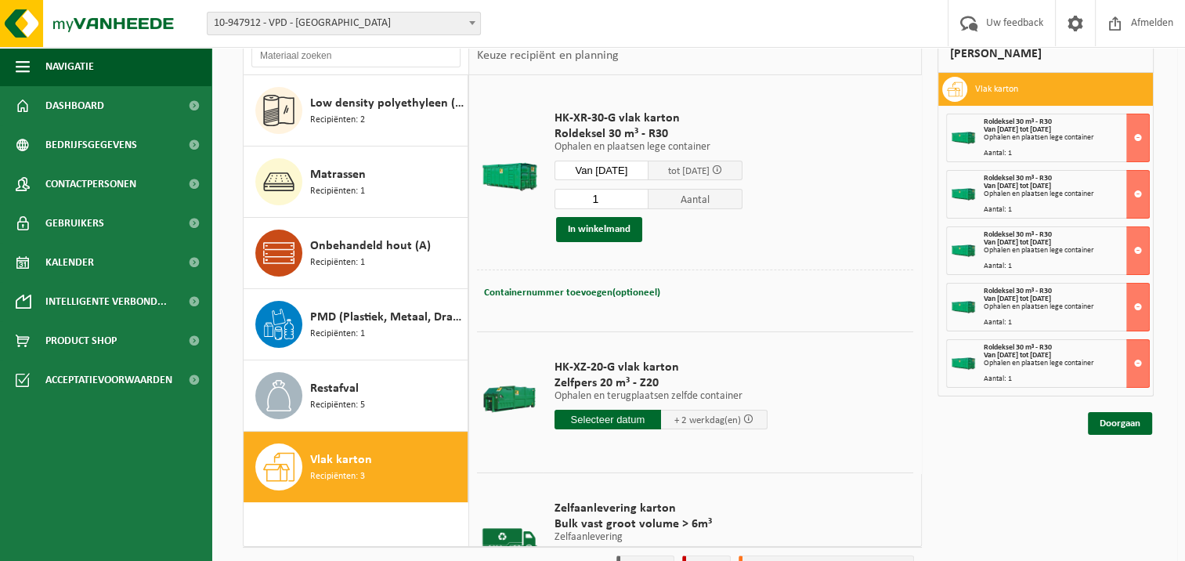
click at [349, 470] on span "Recipiënten: 3" at bounding box center [337, 476] width 55 height 15
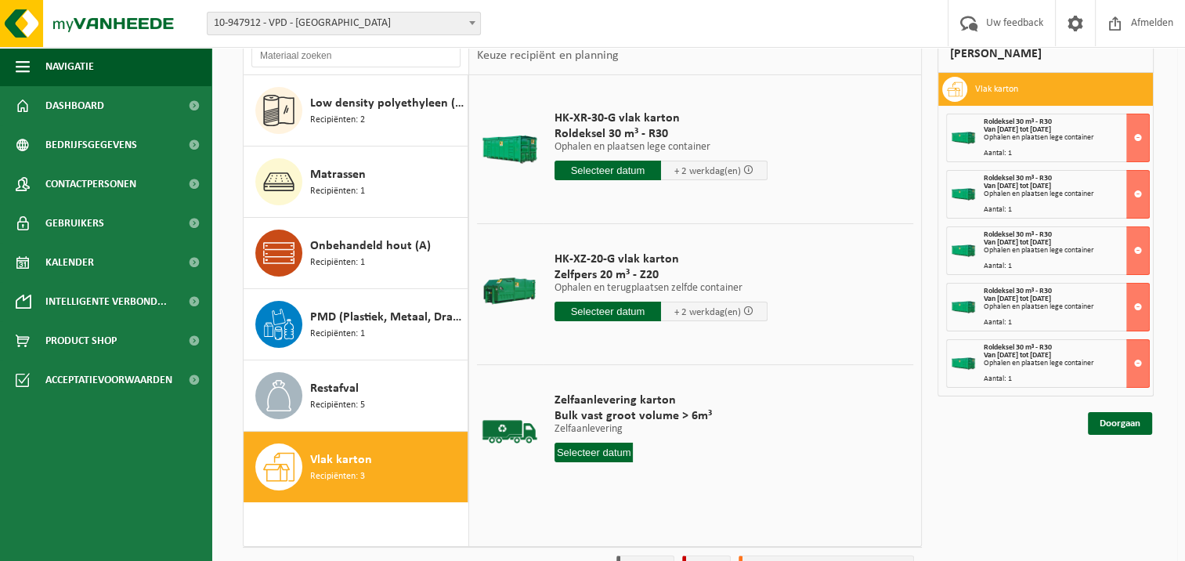
click at [595, 163] on input "text" at bounding box center [608, 171] width 107 height 20
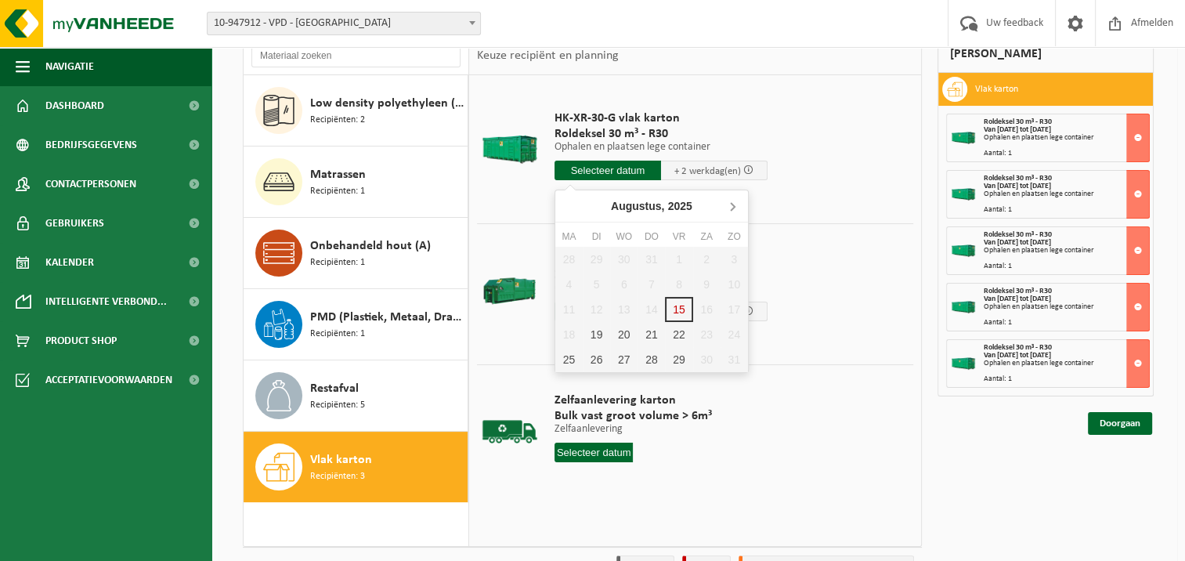
click at [736, 201] on icon at bounding box center [732, 206] width 25 height 25
click at [677, 252] on div "5" at bounding box center [678, 259] width 27 height 25
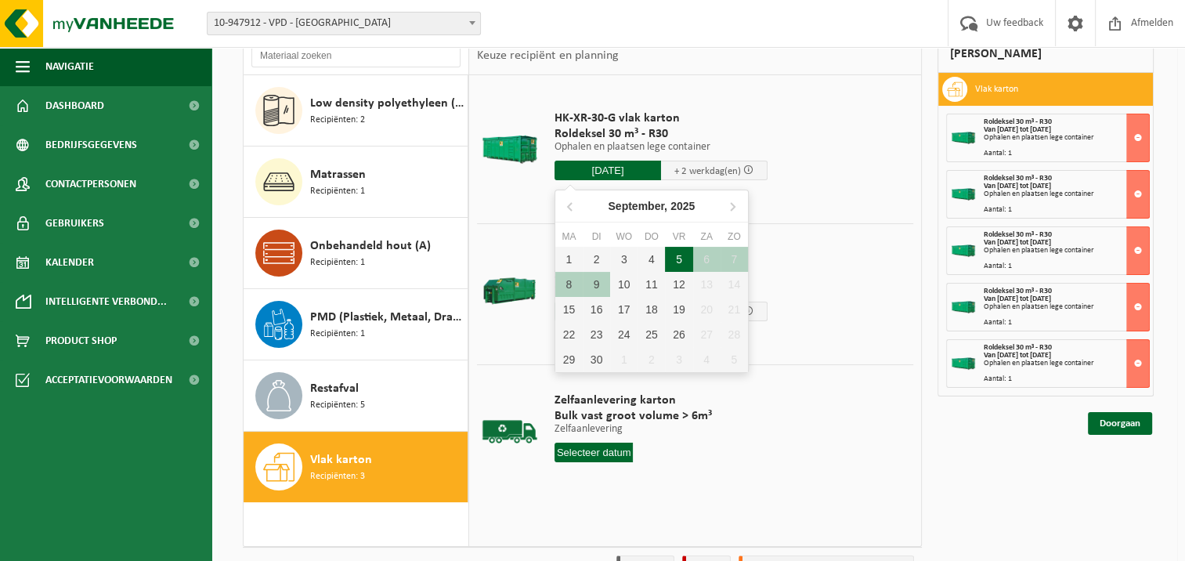
type input "Van 2025-09-05"
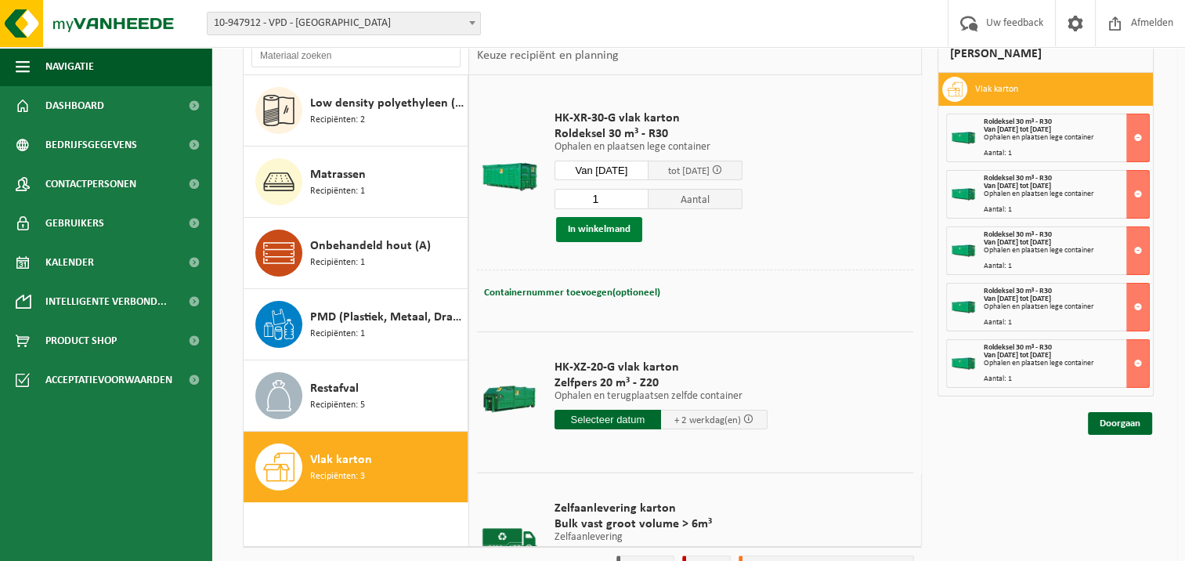
click at [605, 224] on button "In winkelmand" at bounding box center [599, 229] width 86 height 25
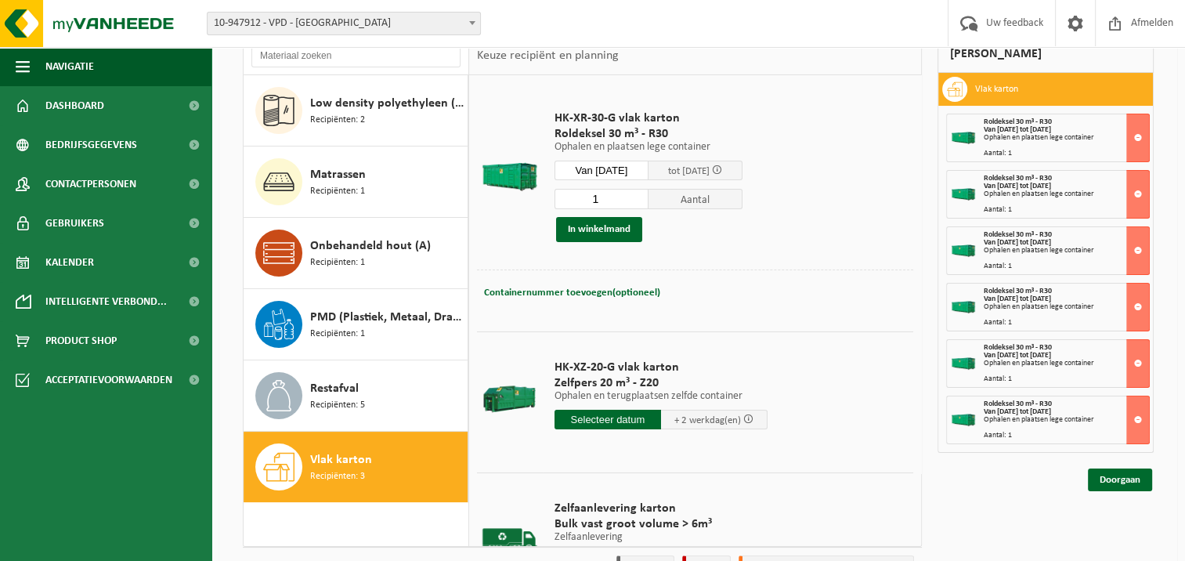
click at [335, 472] on span "Recipiënten: 3" at bounding box center [337, 476] width 55 height 15
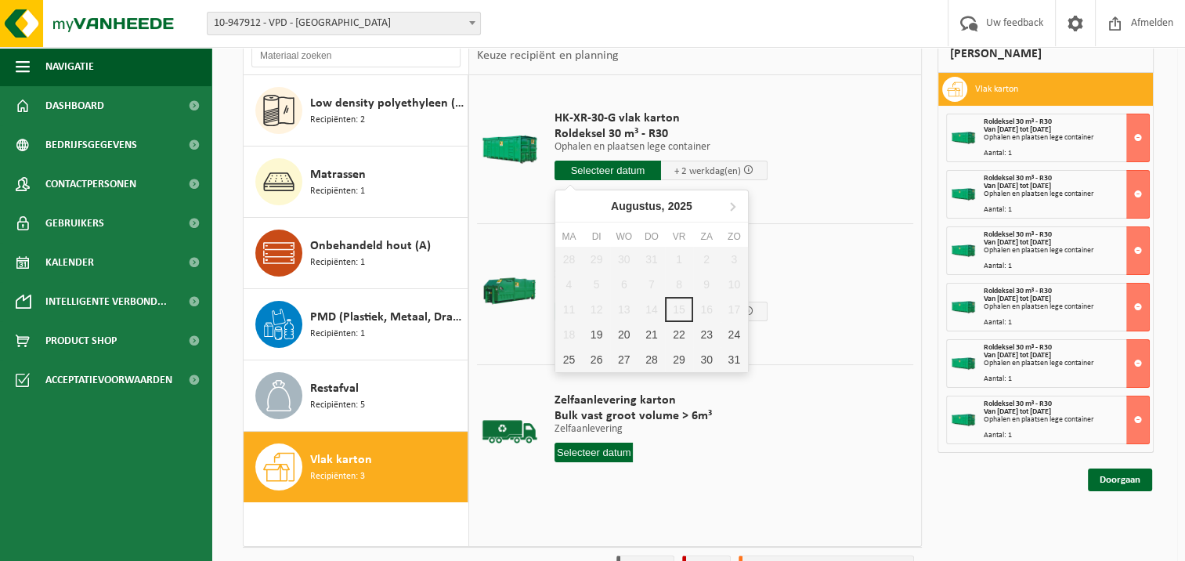
click at [602, 169] on input "text" at bounding box center [608, 171] width 107 height 20
click at [736, 201] on icon at bounding box center [732, 206] width 25 height 25
click at [597, 278] on div "9" at bounding box center [596, 284] width 27 height 25
type input "Van 2025-09-09"
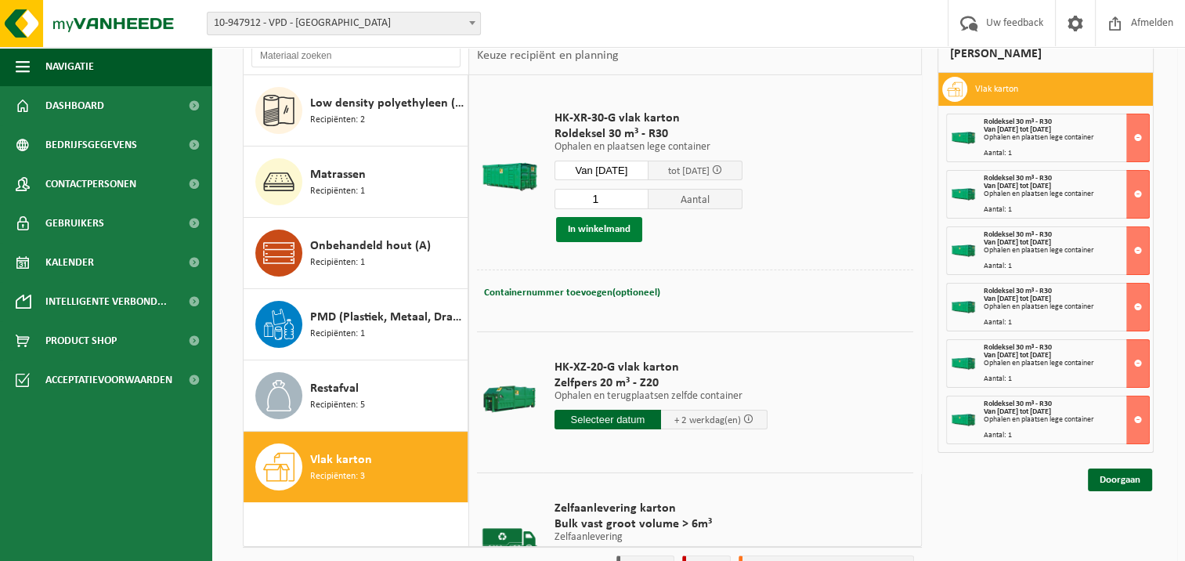
click at [592, 222] on button "In winkelmand" at bounding box center [599, 229] width 86 height 25
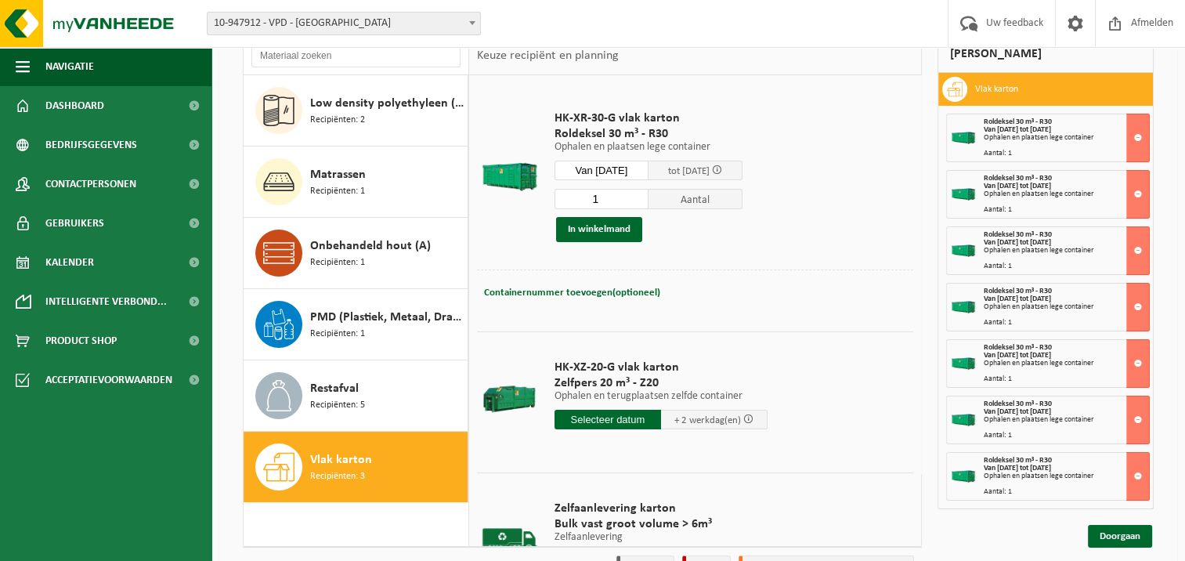
click at [342, 464] on span "Vlak karton" at bounding box center [341, 459] width 62 height 19
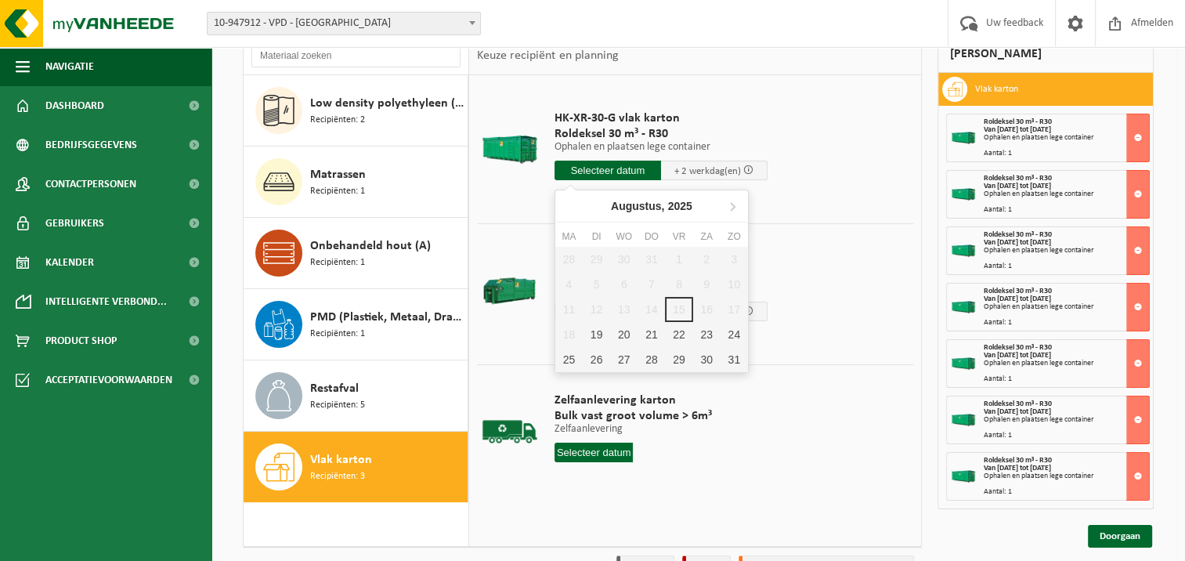
click at [594, 167] on input "text" at bounding box center [608, 171] width 107 height 20
click at [730, 204] on icon at bounding box center [732, 206] width 25 height 25
click at [673, 278] on div "12" at bounding box center [678, 284] width 27 height 25
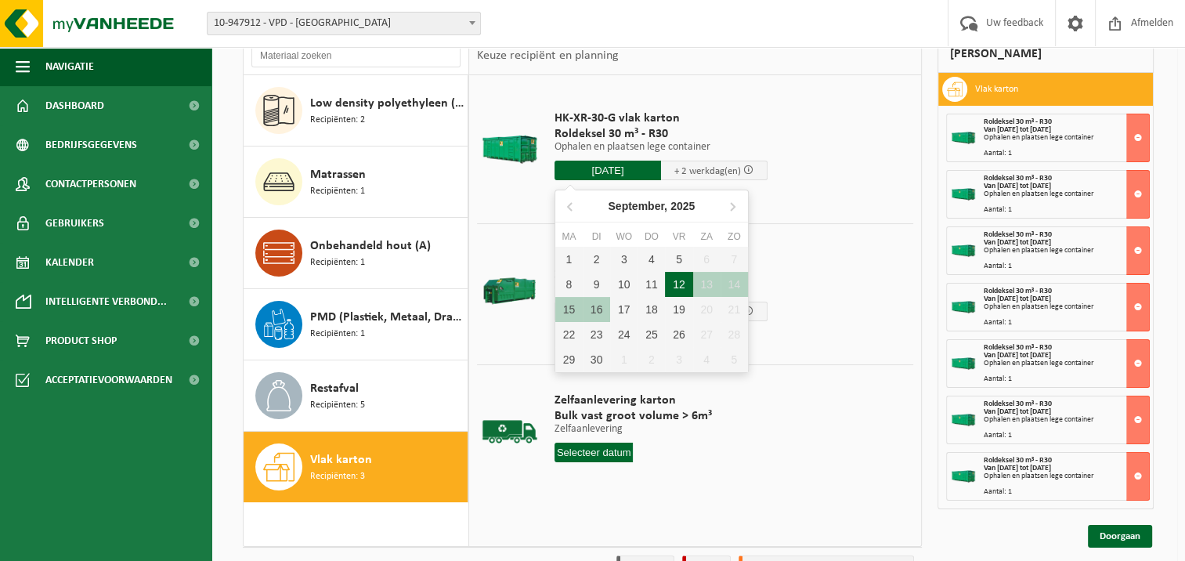
type input "Van 2025-09-12"
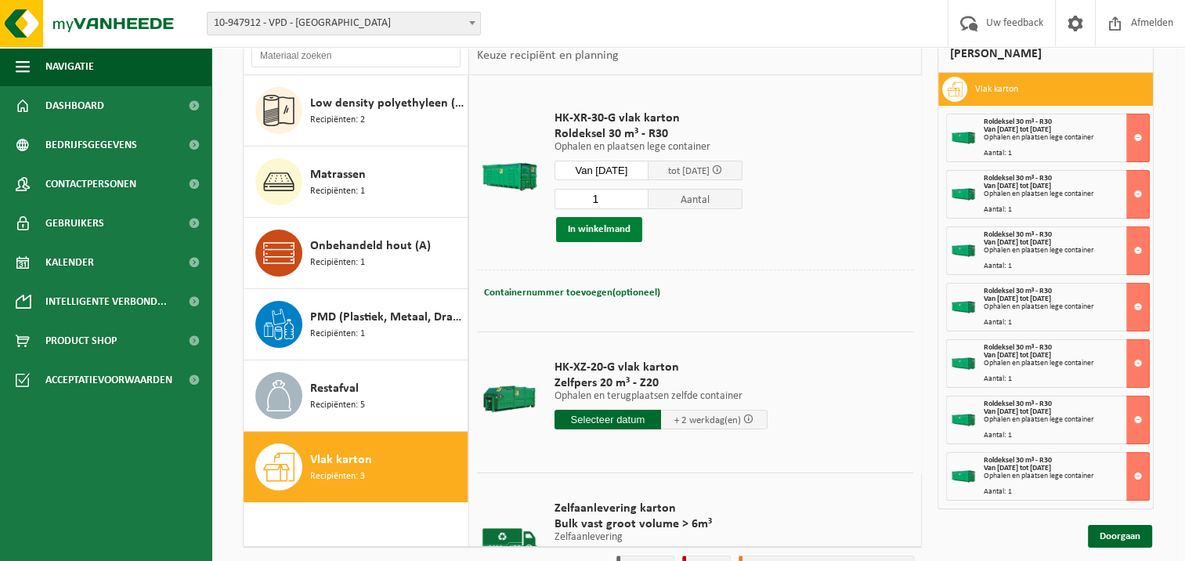
click at [600, 219] on button "In winkelmand" at bounding box center [599, 229] width 86 height 25
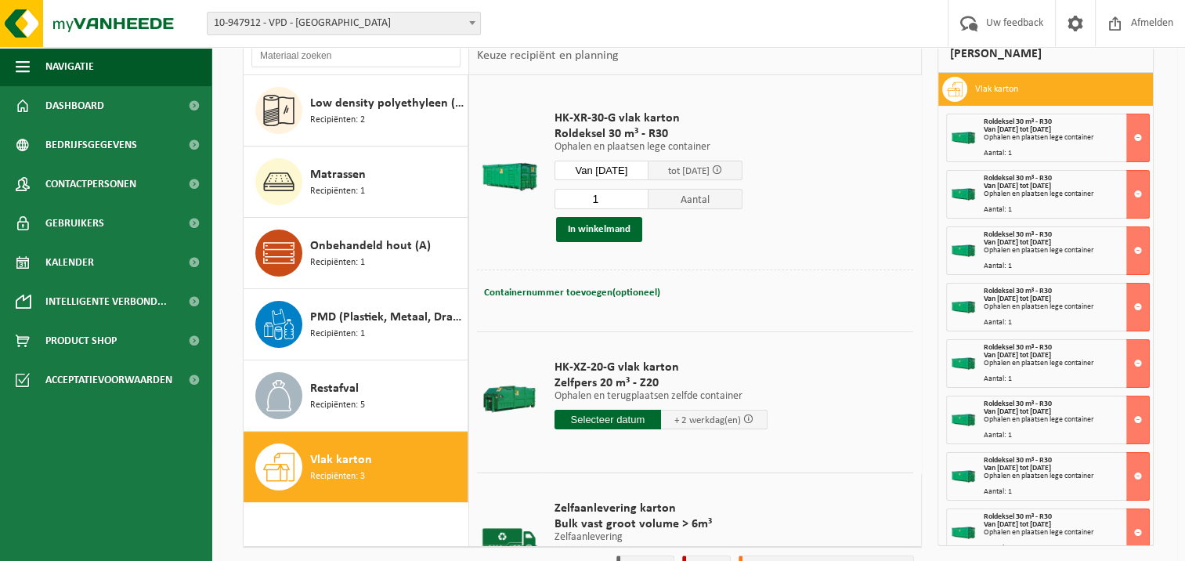
scroll to position [16, 0]
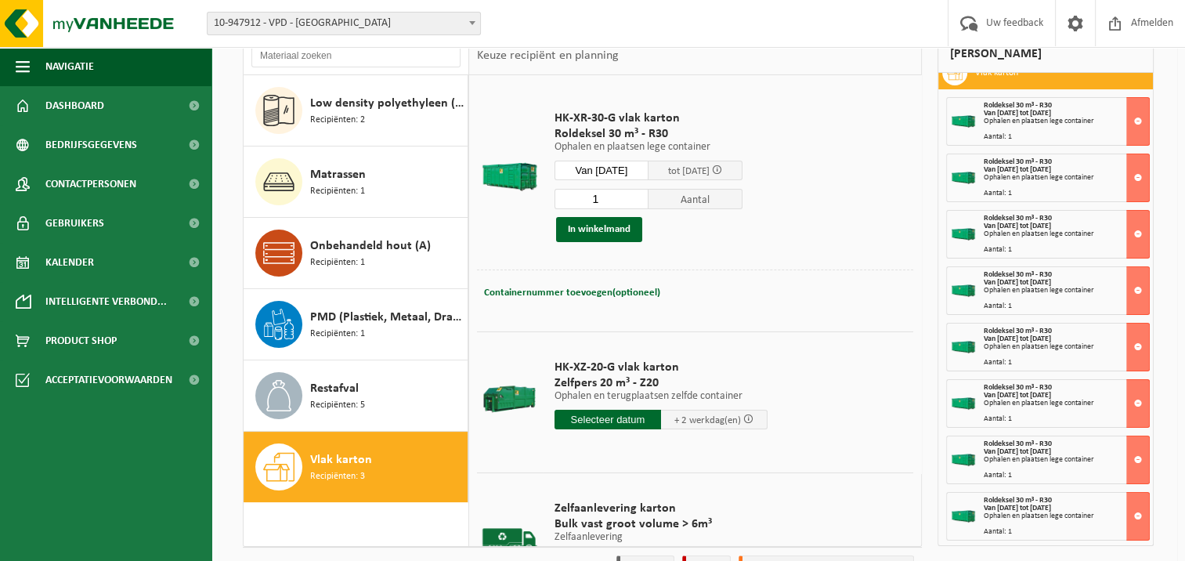
click at [303, 461] on div "Vlak karton Recipiënten: 3" at bounding box center [356, 467] width 225 height 71
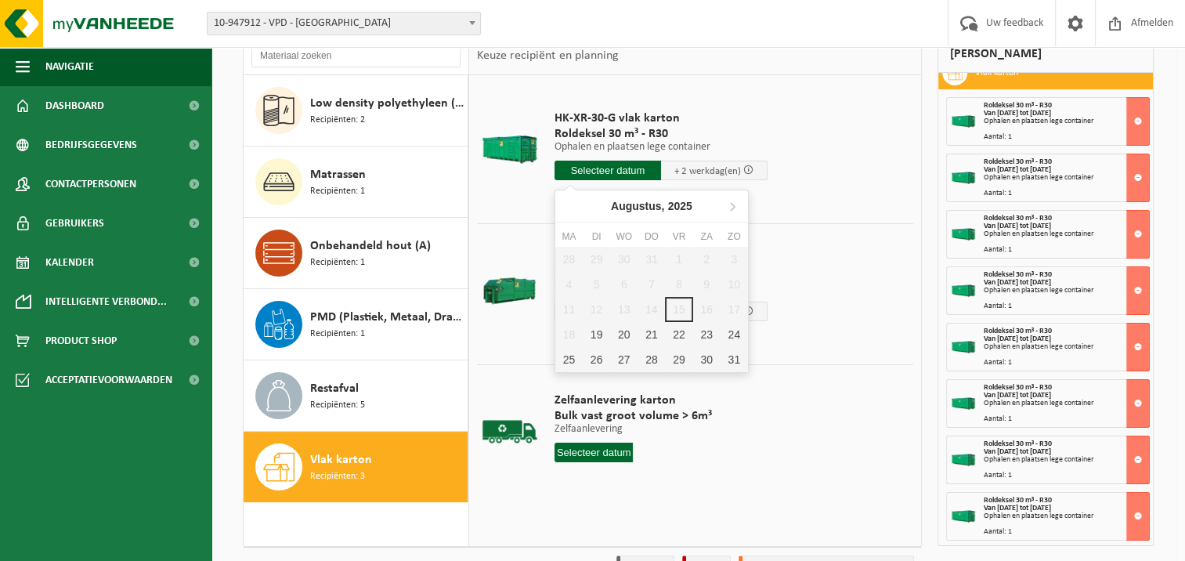
click at [613, 163] on input "text" at bounding box center [608, 171] width 107 height 20
click at [733, 202] on icon at bounding box center [732, 206] width 25 height 25
click at [594, 305] on div "16" at bounding box center [596, 309] width 27 height 25
type input "Van 2025-09-16"
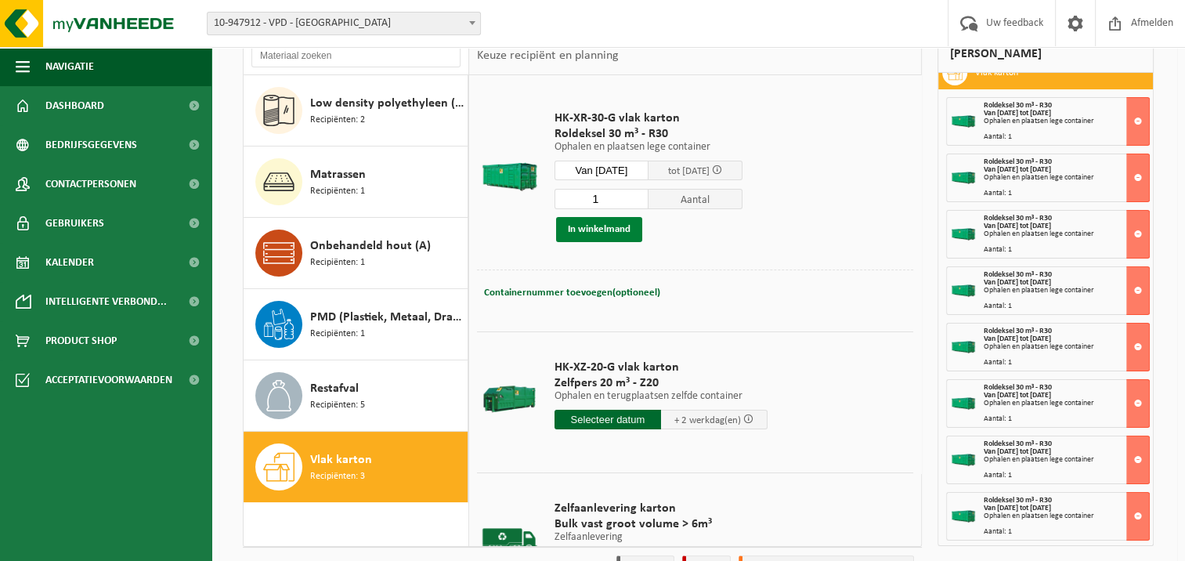
click at [588, 226] on button "In winkelmand" at bounding box center [599, 229] width 86 height 25
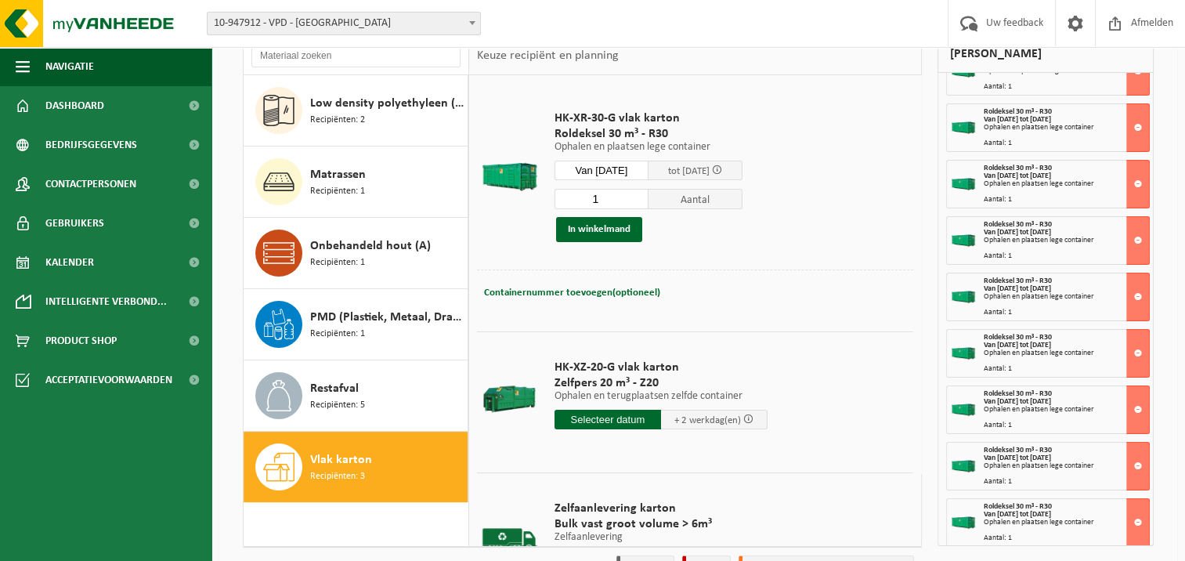
scroll to position [73, 0]
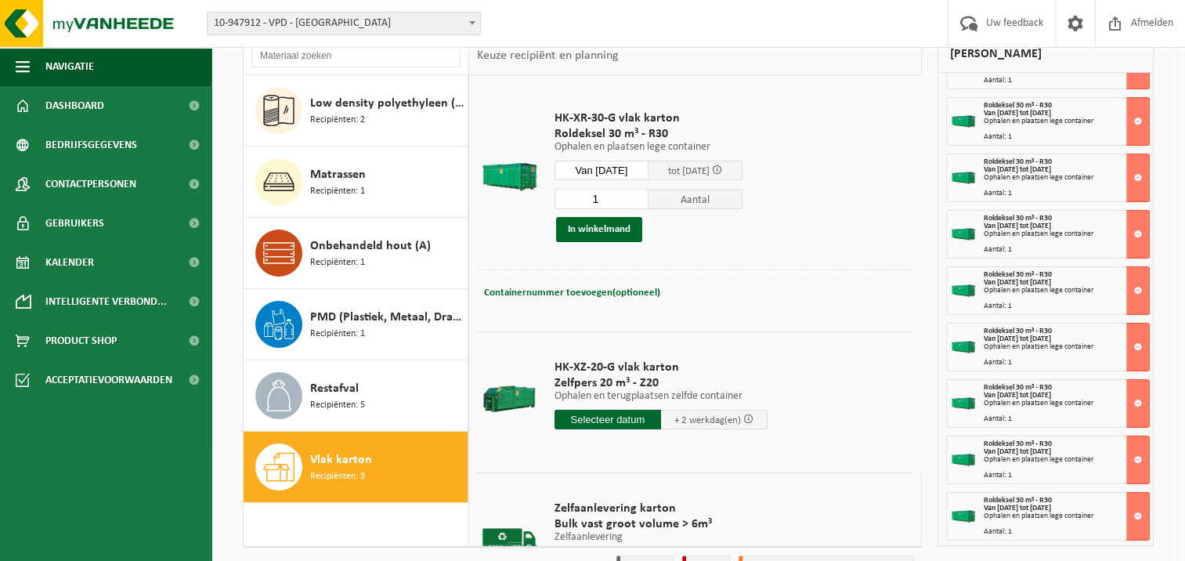
click at [358, 455] on span "Vlak karton" at bounding box center [341, 459] width 62 height 19
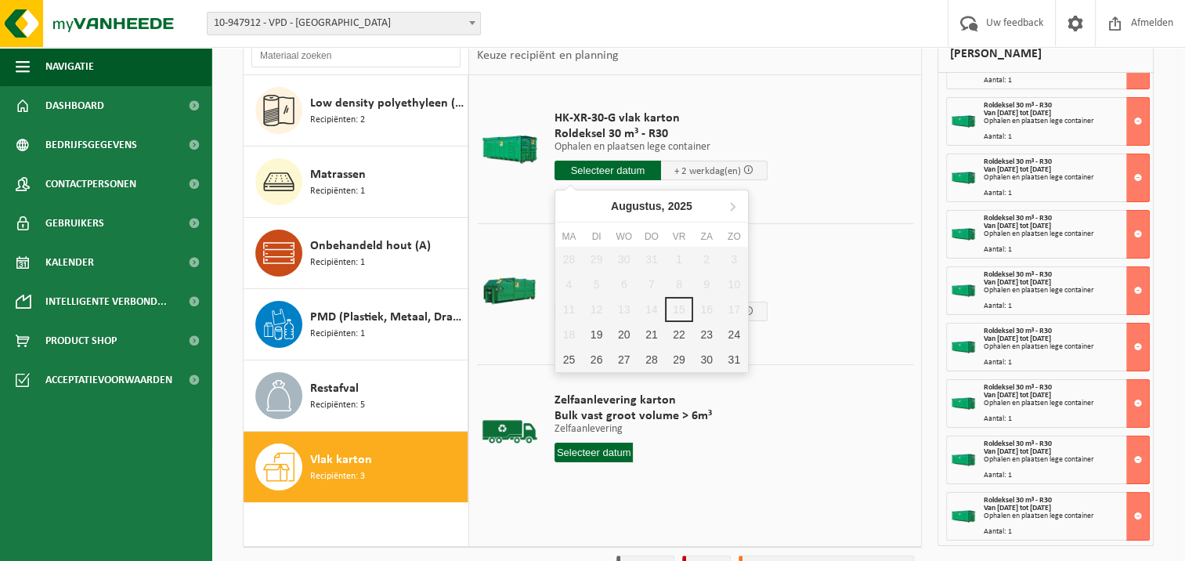
click at [601, 166] on input "text" at bounding box center [608, 171] width 107 height 20
click at [733, 204] on icon at bounding box center [733, 207] width 4 height 8
click at [677, 302] on div "19" at bounding box center [678, 309] width 27 height 25
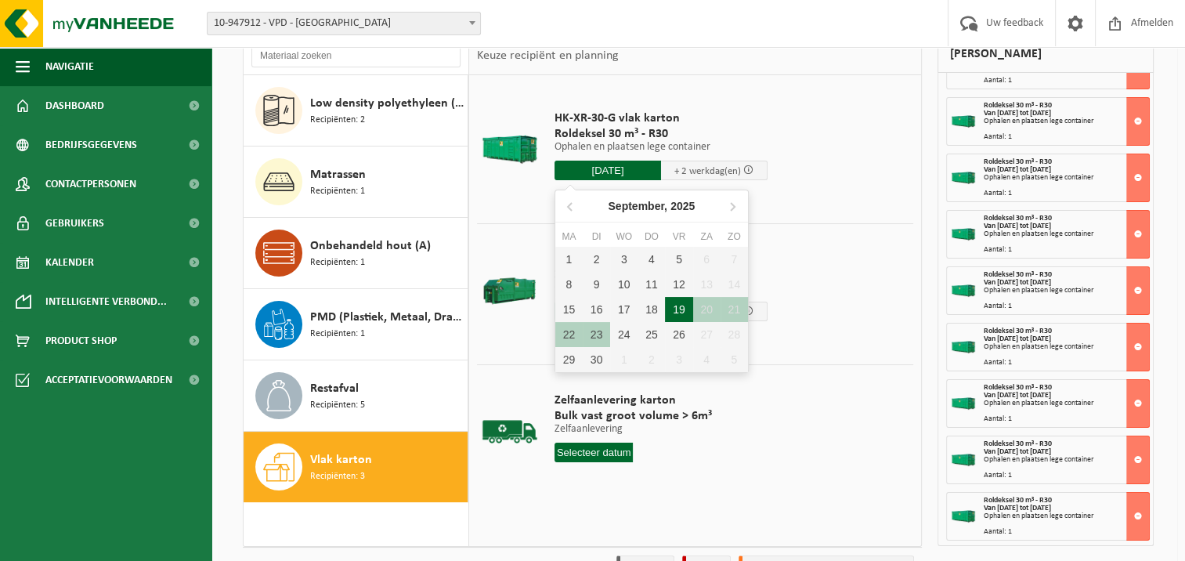
type input "Van 2025-09-19"
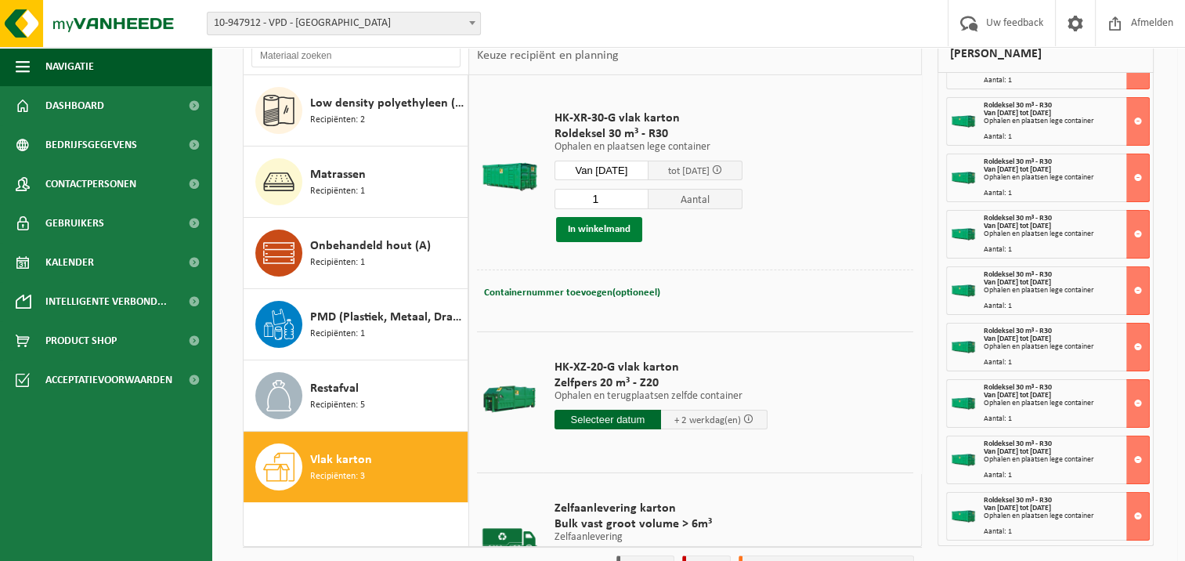
click at [599, 226] on button "In winkelmand" at bounding box center [599, 229] width 86 height 25
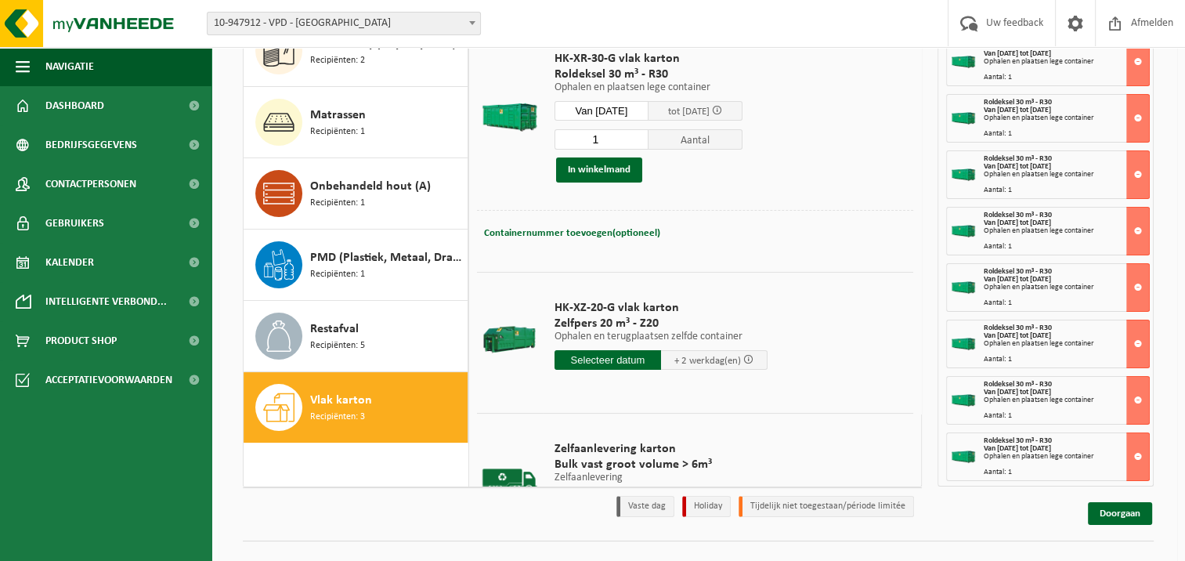
scroll to position [204, 0]
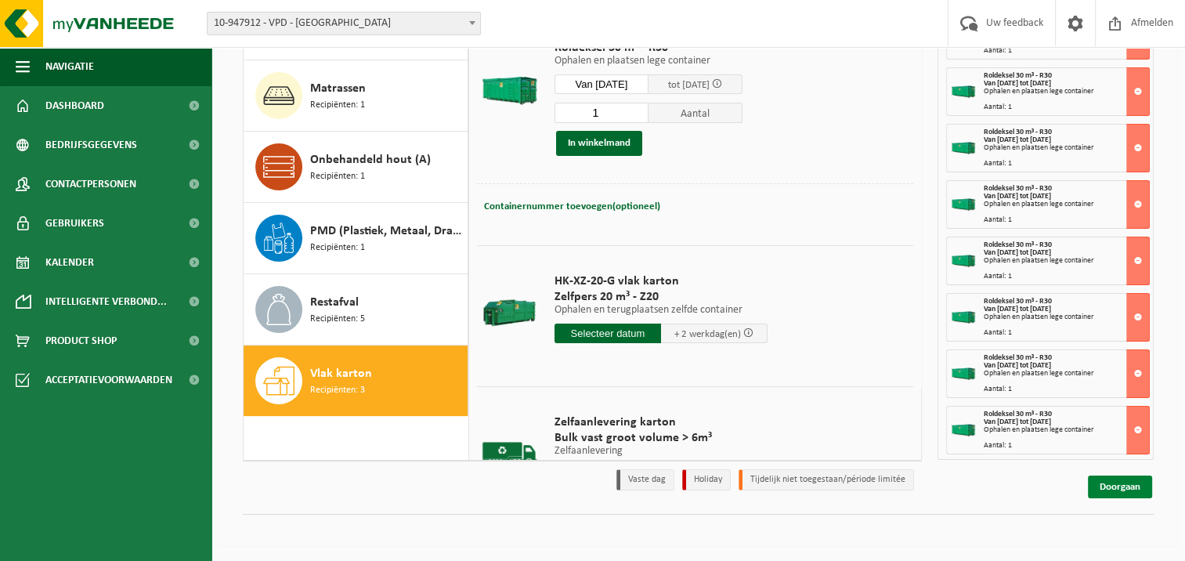
click at [1116, 480] on link "Doorgaan" at bounding box center [1120, 487] width 64 height 23
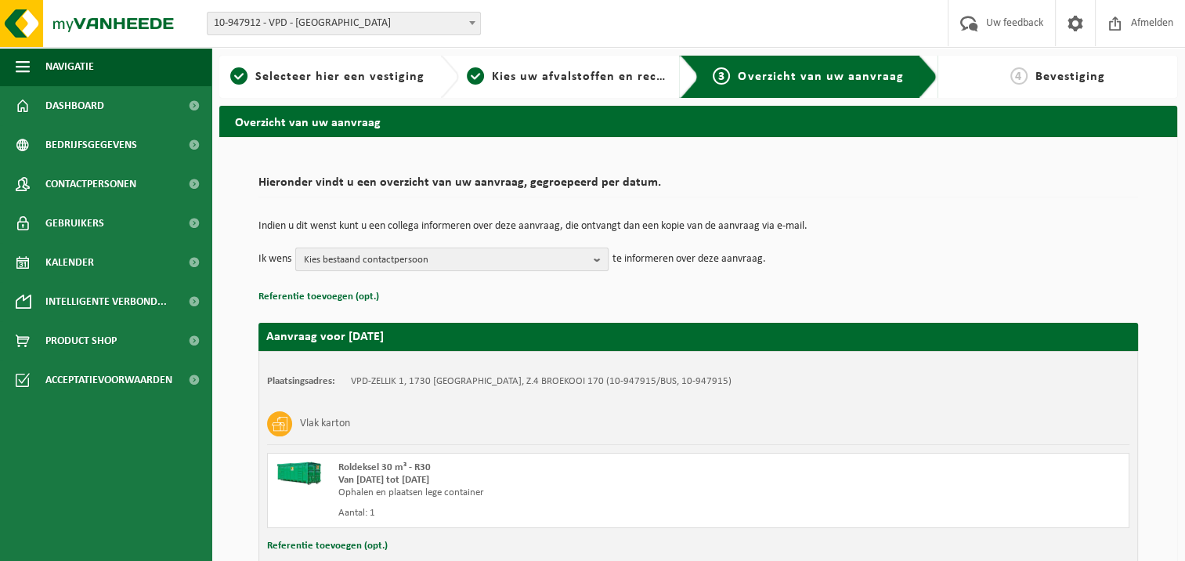
click at [597, 257] on b "button" at bounding box center [601, 259] width 14 height 22
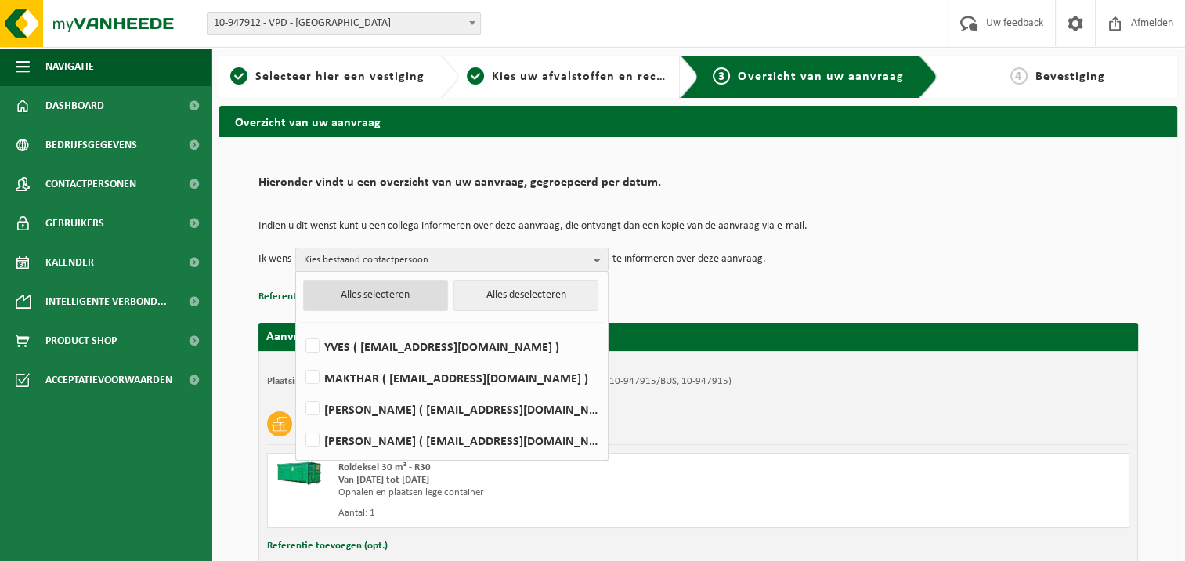
click at [372, 291] on button "Alles selecteren" at bounding box center [375, 295] width 145 height 31
checkbox input "true"
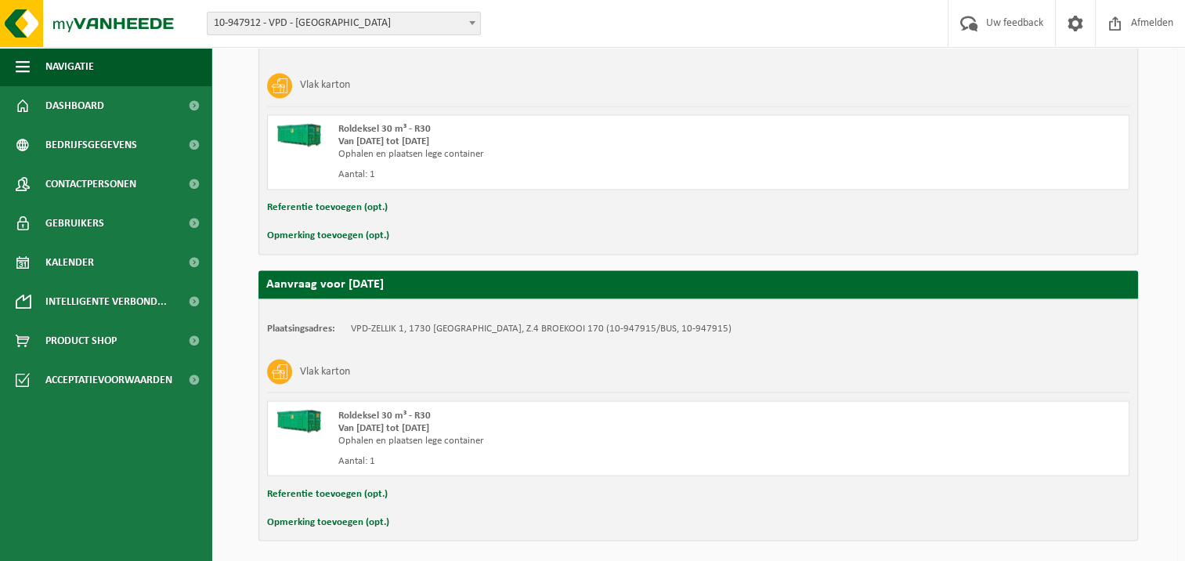
scroll to position [2676, 0]
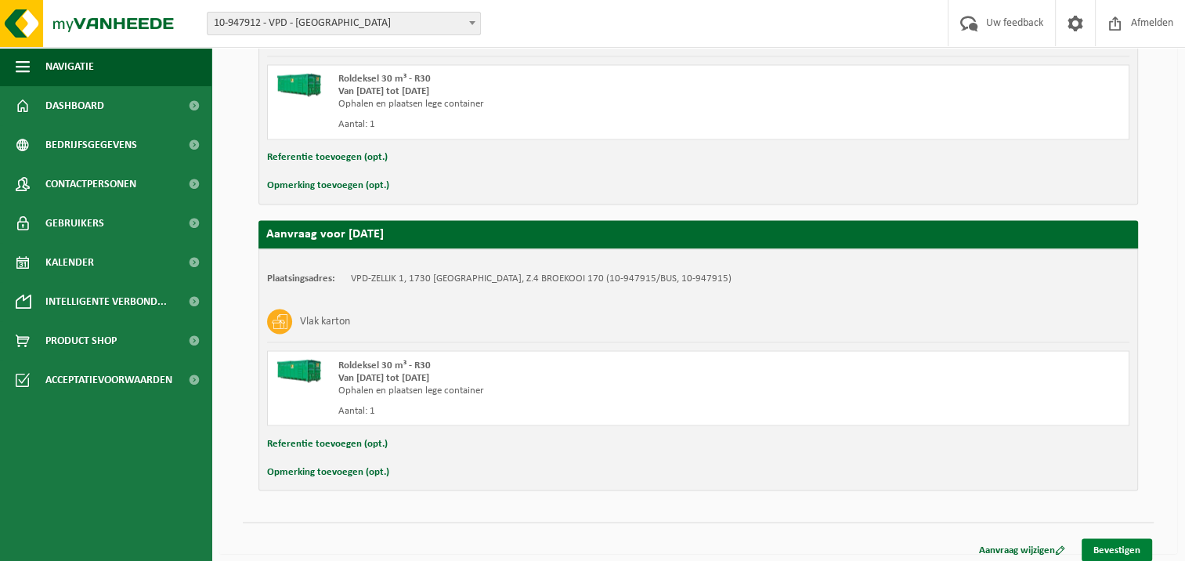
click at [1113, 538] on link "Bevestigen" at bounding box center [1117, 549] width 71 height 23
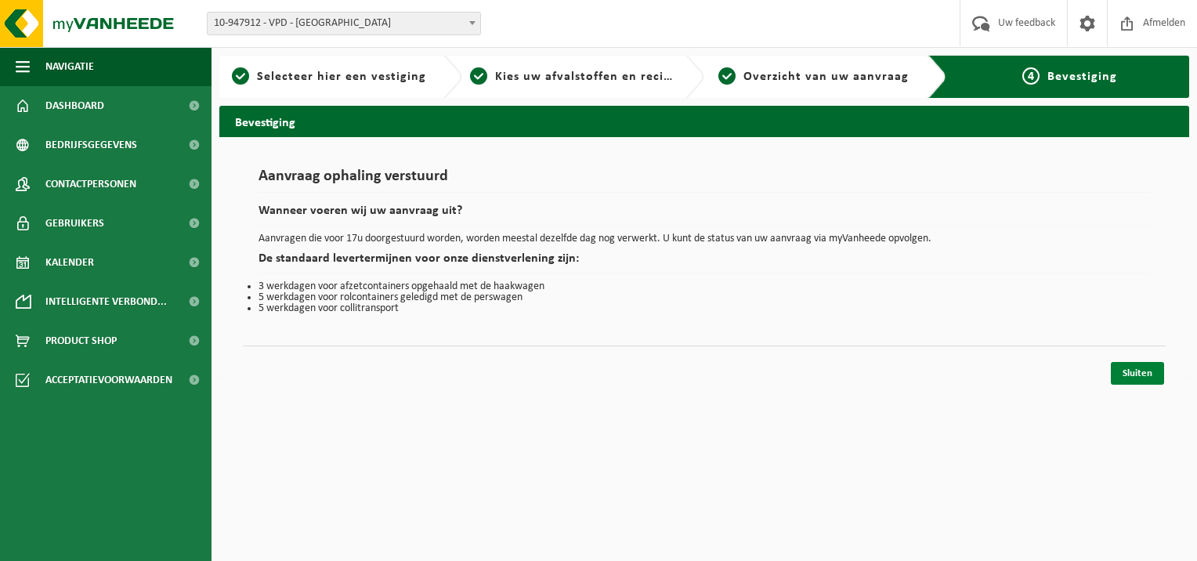
click at [1127, 368] on link "Sluiten" at bounding box center [1137, 373] width 53 height 23
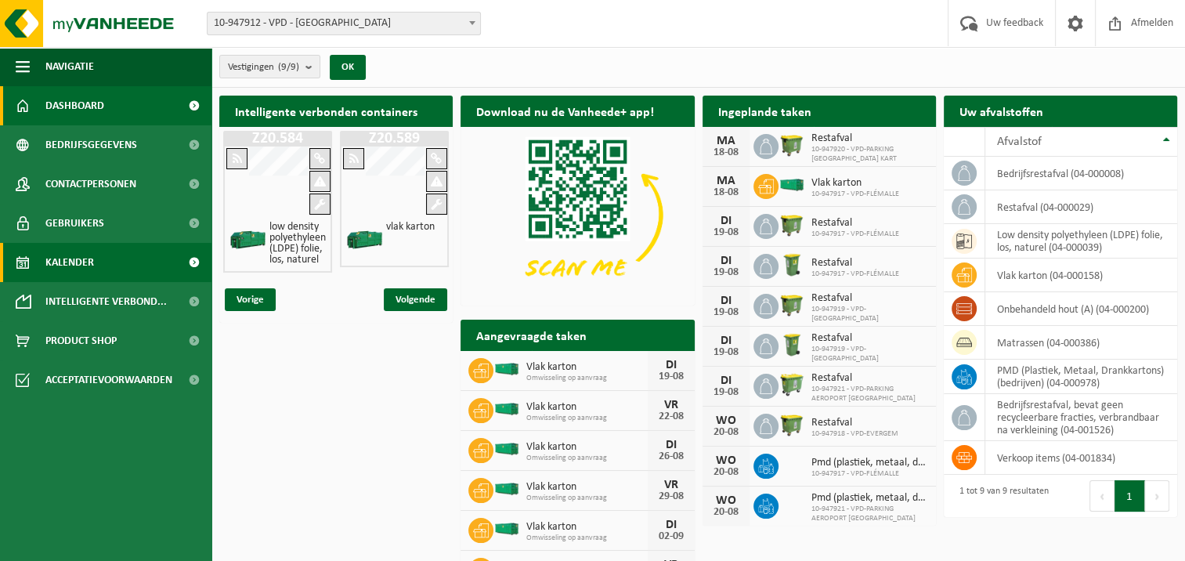
click at [85, 255] on span "Kalender" at bounding box center [69, 262] width 49 height 39
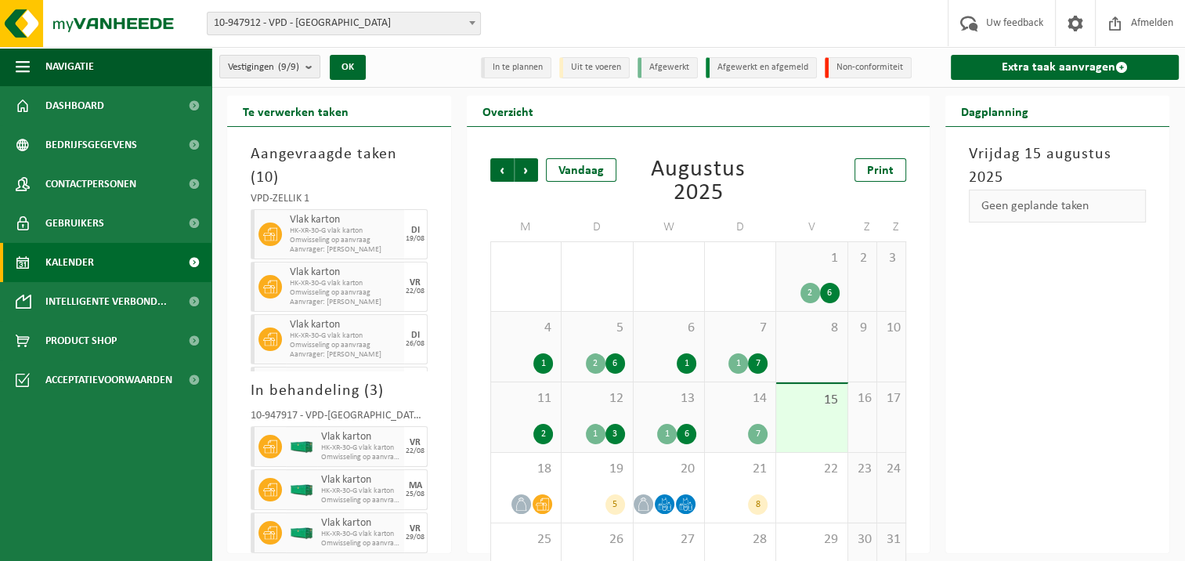
scroll to position [2, 0]
click at [70, 258] on span "Kalender" at bounding box center [69, 262] width 49 height 39
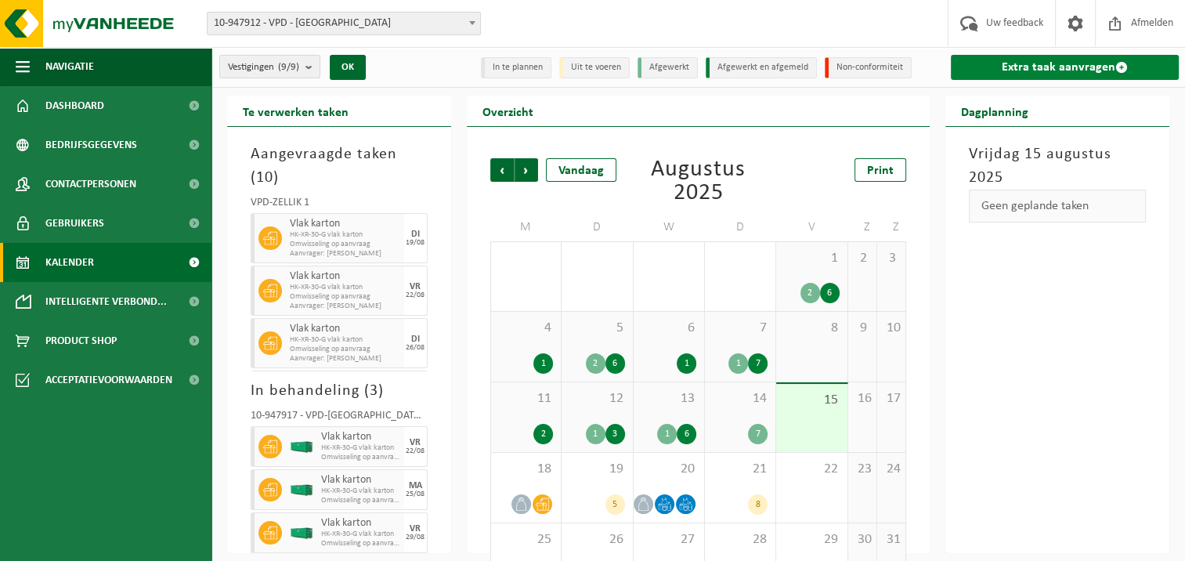
click at [1013, 60] on link "Extra taak aanvragen" at bounding box center [1065, 67] width 228 height 25
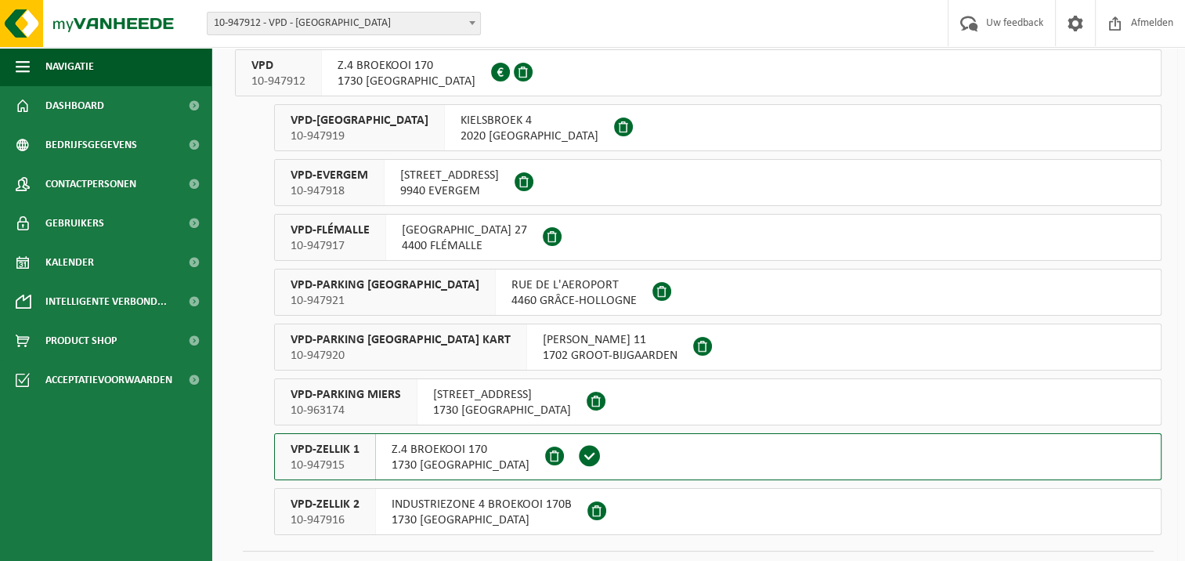
scroll to position [113, 0]
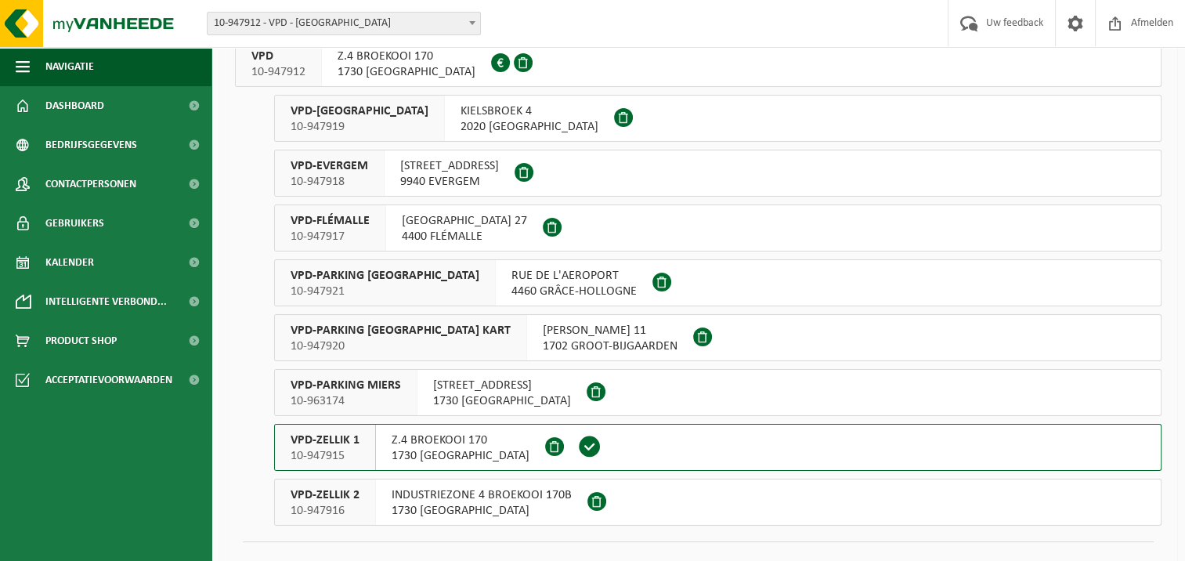
click at [320, 440] on span "VPD-ZELLIK 1" at bounding box center [325, 440] width 69 height 16
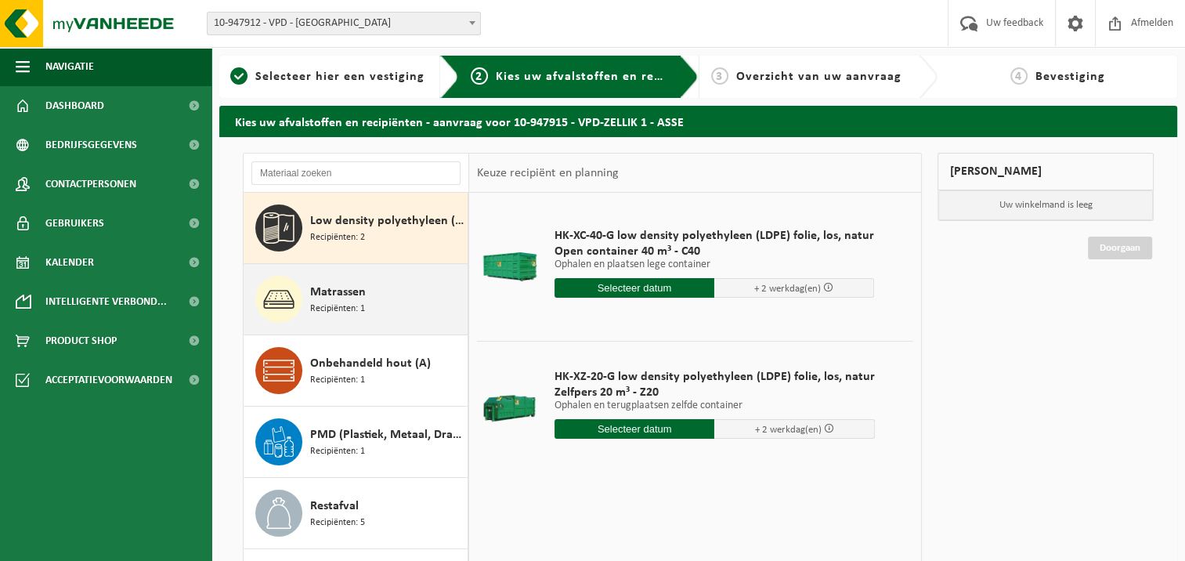
click at [342, 298] on span "Matrassen" at bounding box center [338, 292] width 56 height 19
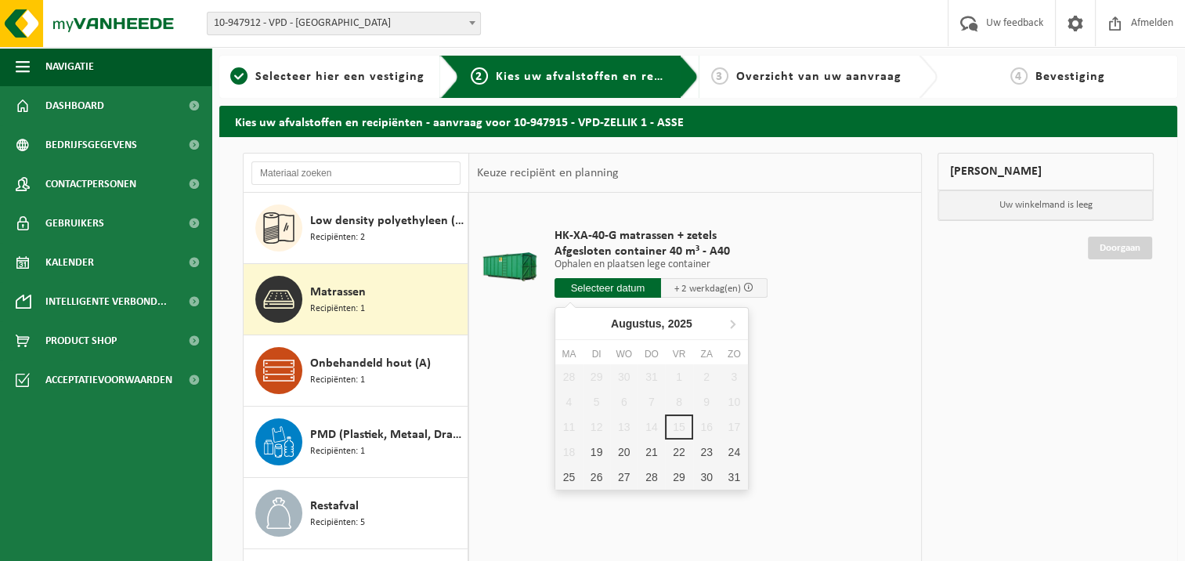
click at [617, 285] on input "text" at bounding box center [608, 288] width 107 height 20
click at [596, 446] on div "19" at bounding box center [596, 452] width 27 height 25
type input "Van 2025-08-19"
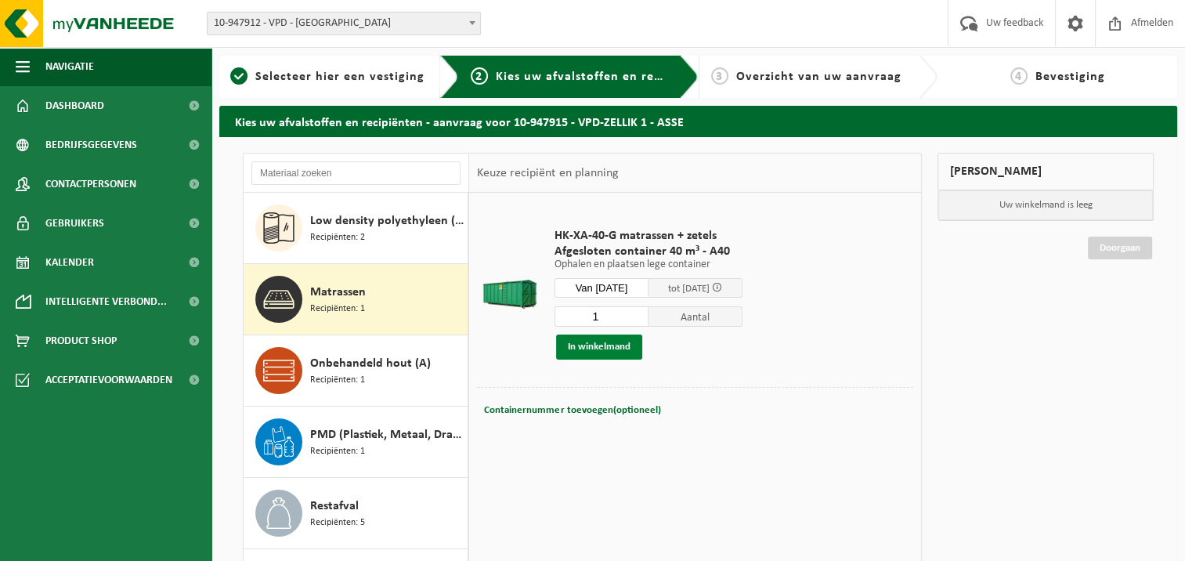
click at [602, 342] on button "In winkelmand" at bounding box center [599, 347] width 86 height 25
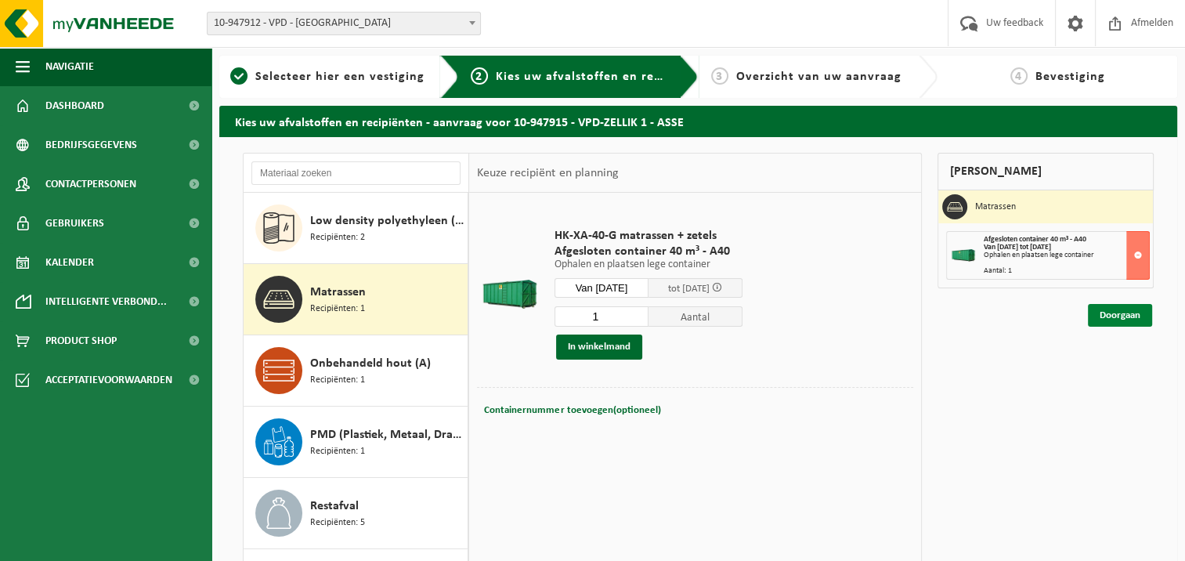
click at [1127, 313] on link "Doorgaan" at bounding box center [1120, 315] width 64 height 23
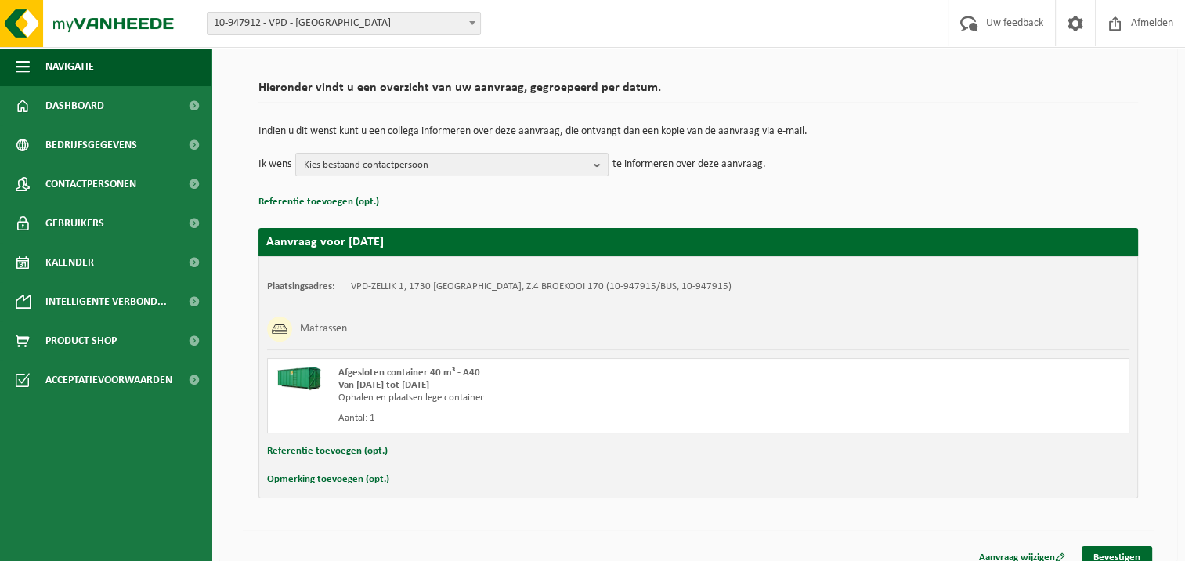
scroll to position [110, 0]
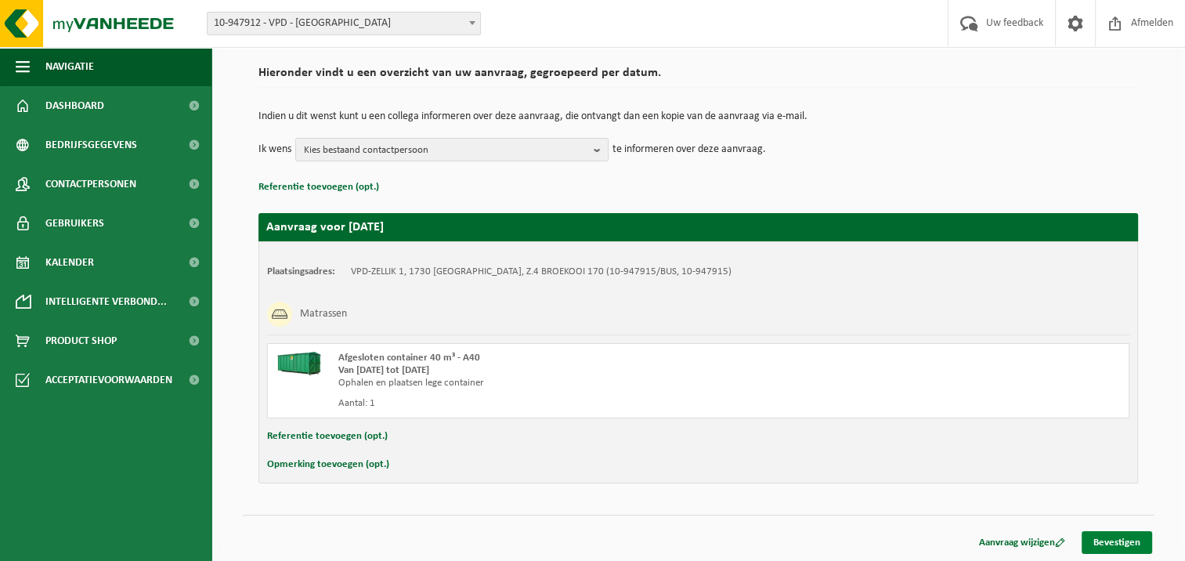
click at [1109, 536] on link "Bevestigen" at bounding box center [1117, 542] width 71 height 23
